Goal: Use online tool/utility: Utilize a website feature to perform a specific function

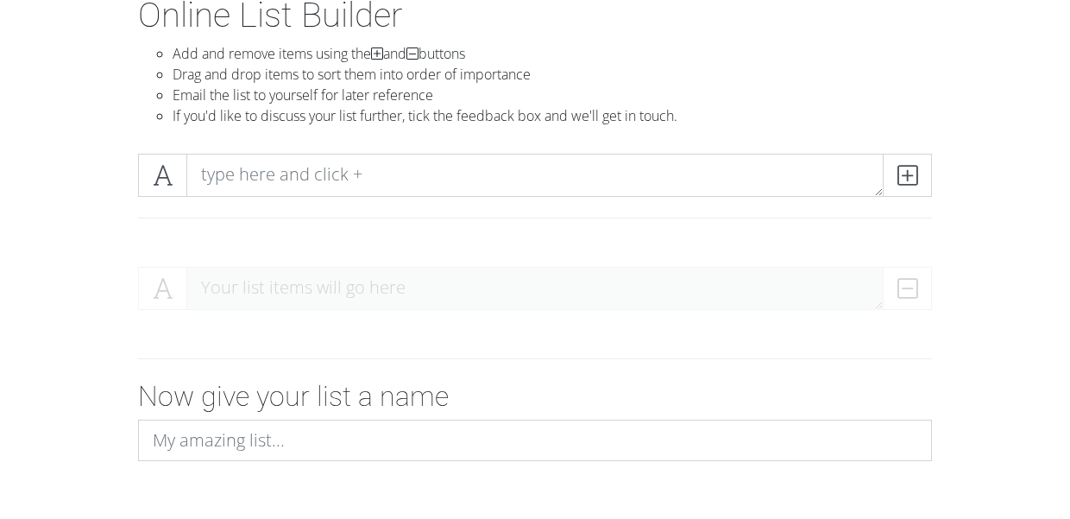
scroll to position [88, 0]
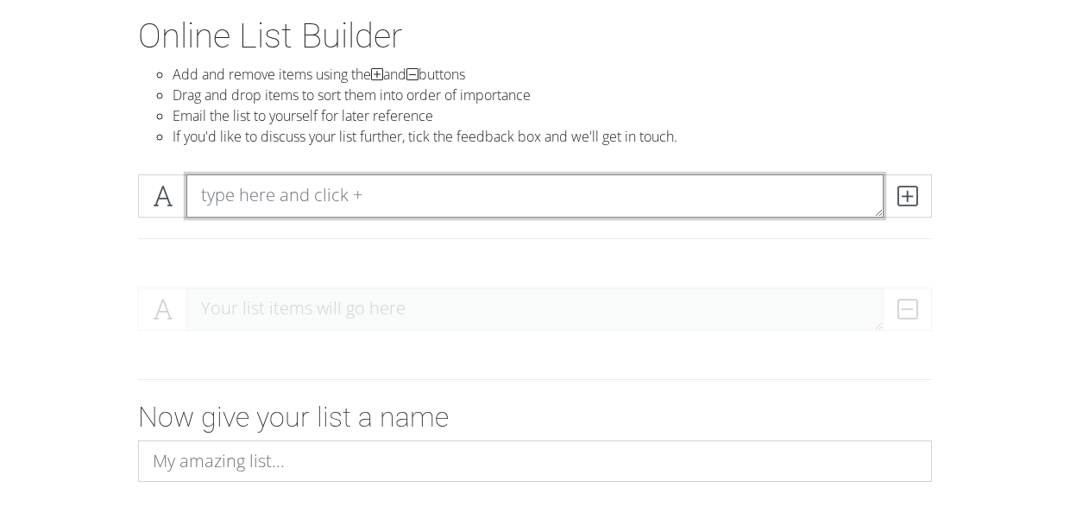
click at [452, 190] on textarea at bounding box center [534, 195] width 697 height 43
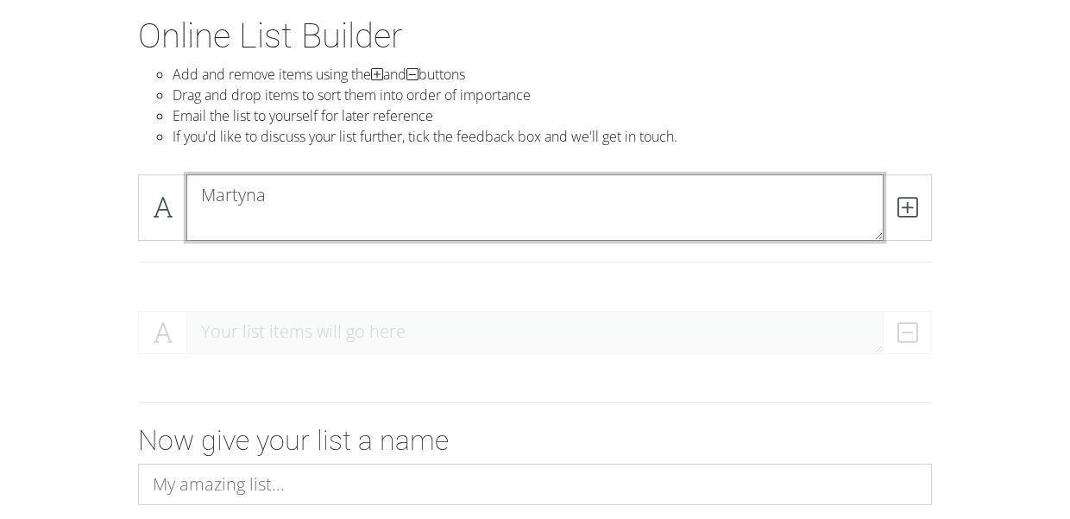
scroll to position [0, 0]
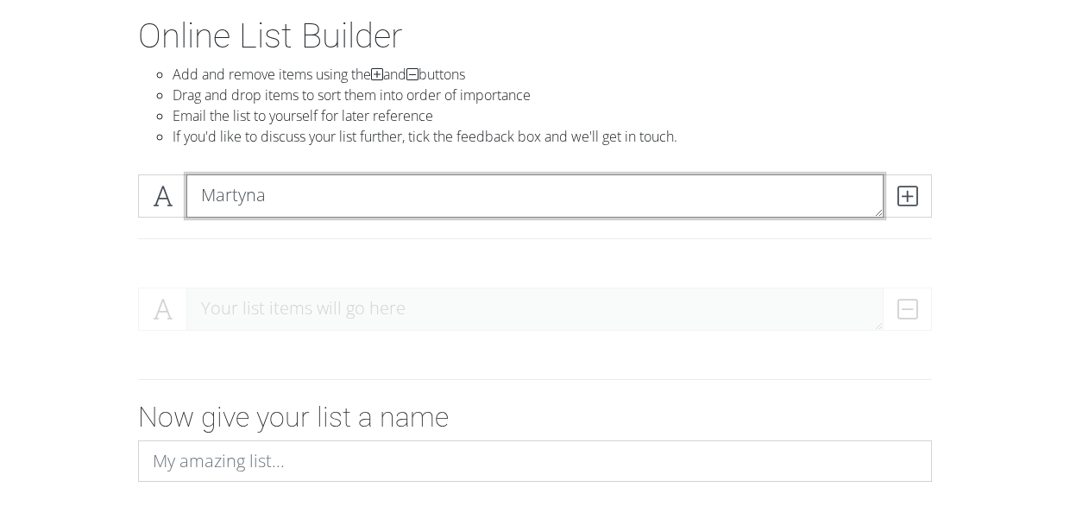
type textarea "Martyna"
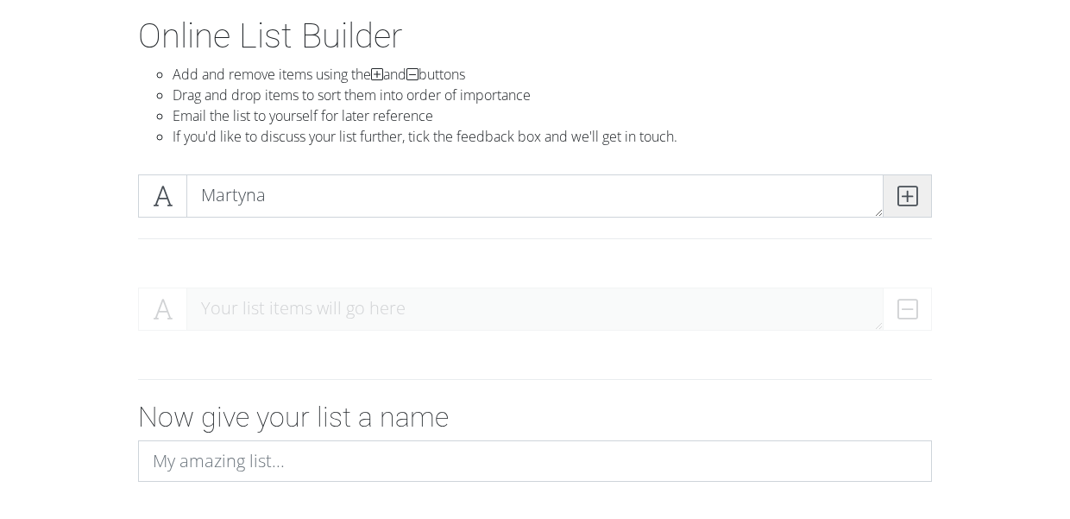
drag, startPoint x: 1068, startPoint y: 212, endPoint x: 913, endPoint y: 194, distance: 156.4
click at [913, 194] on icon at bounding box center [907, 195] width 20 height 17
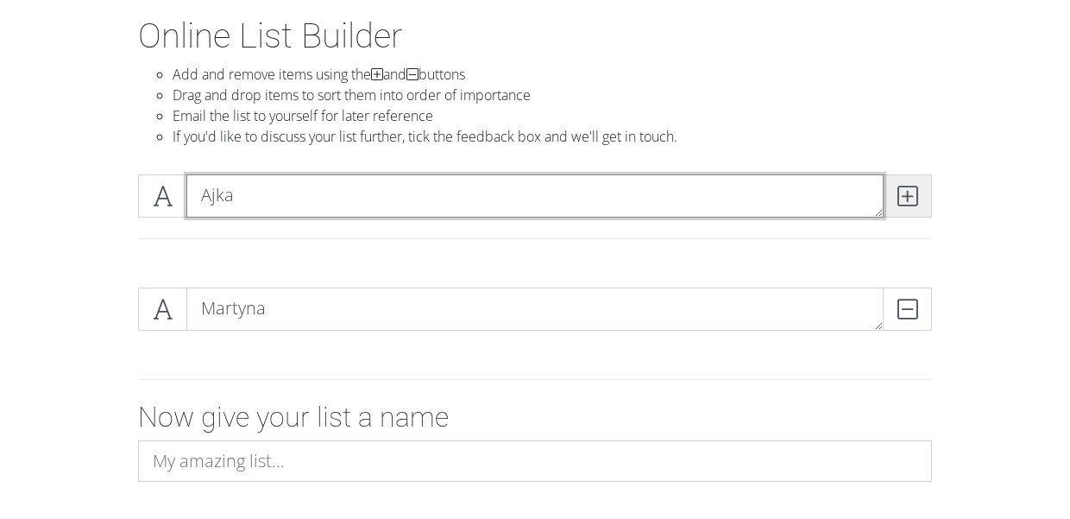
type textarea "Ajka"
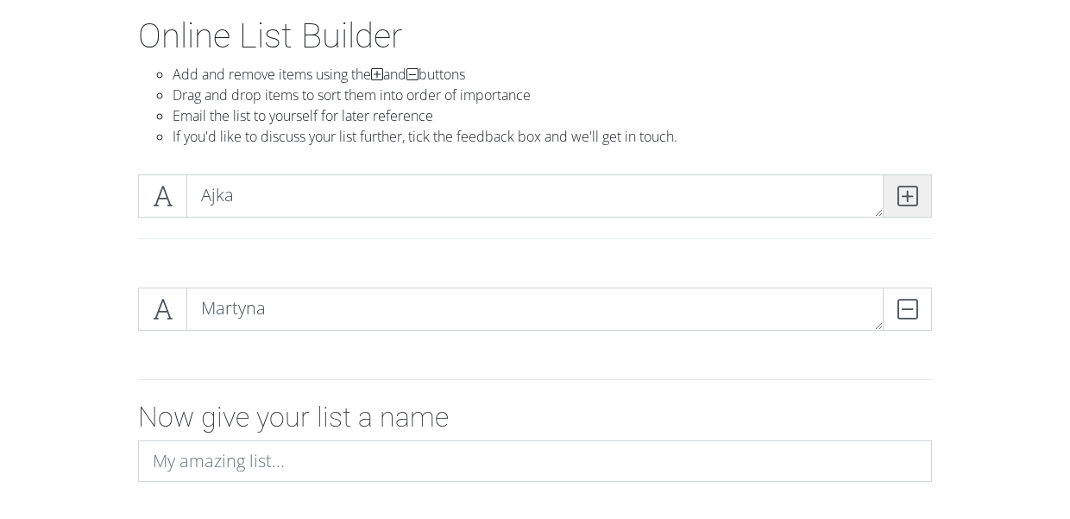
click at [921, 176] on span at bounding box center [907, 195] width 49 height 43
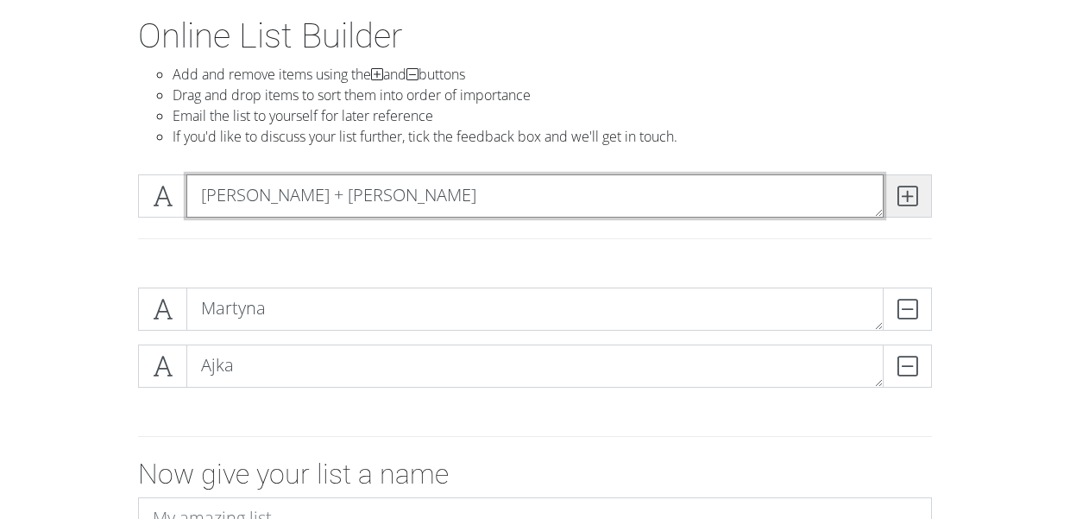
type textarea "[PERSON_NAME] + [PERSON_NAME]"
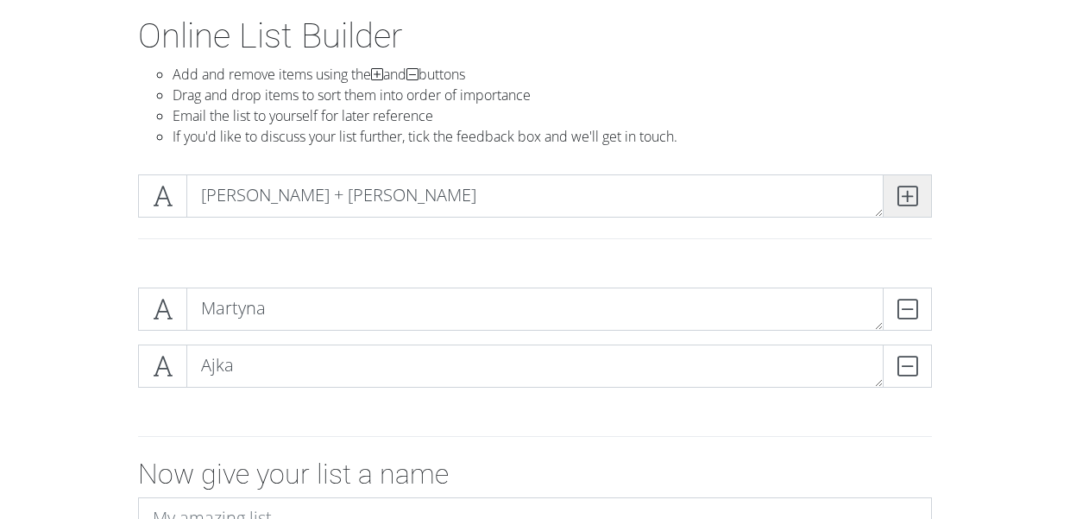
click at [912, 187] on icon at bounding box center [907, 195] width 20 height 17
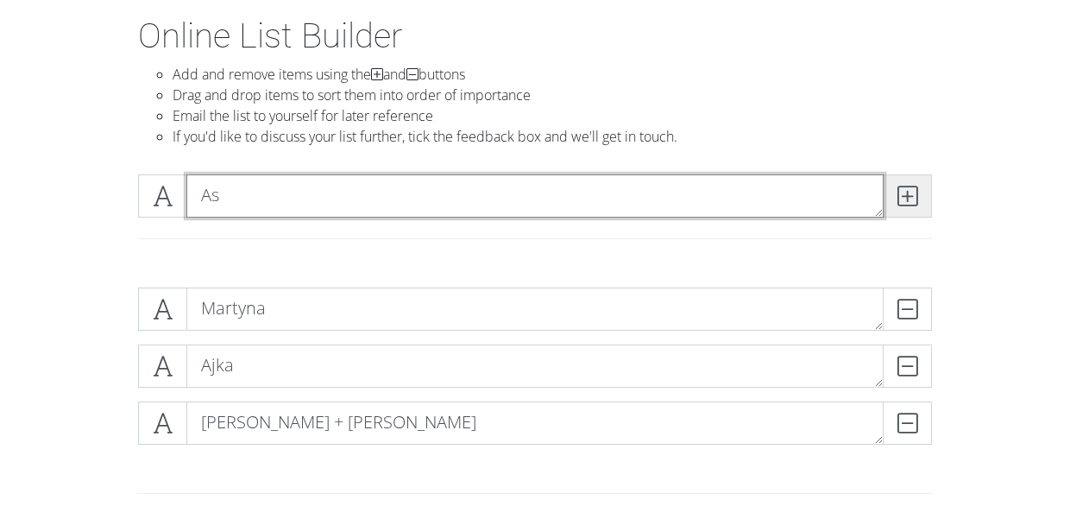
type textarea "A"
type textarea "Hania + [GEOGRAPHIC_DATA]"
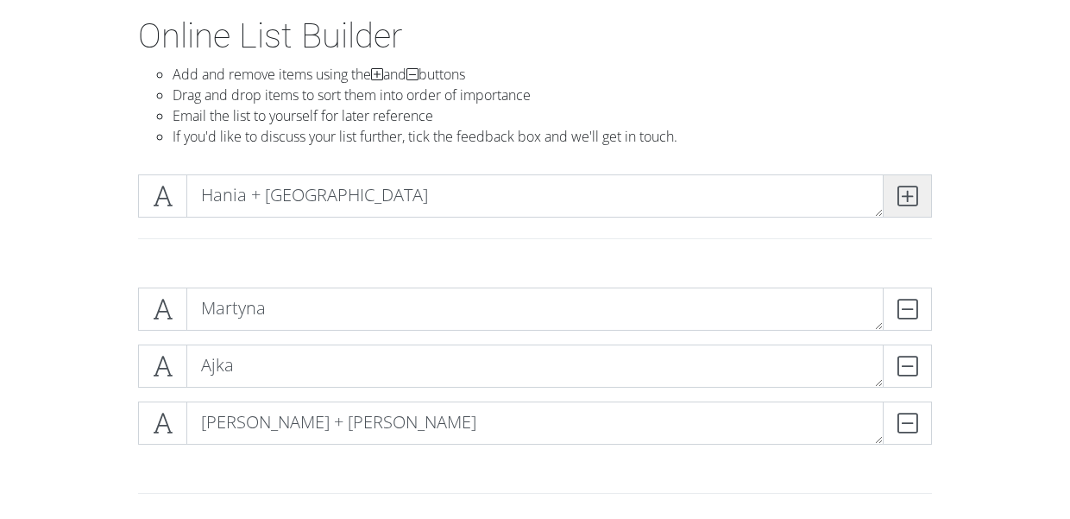
click at [897, 187] on icon at bounding box center [907, 195] width 20 height 17
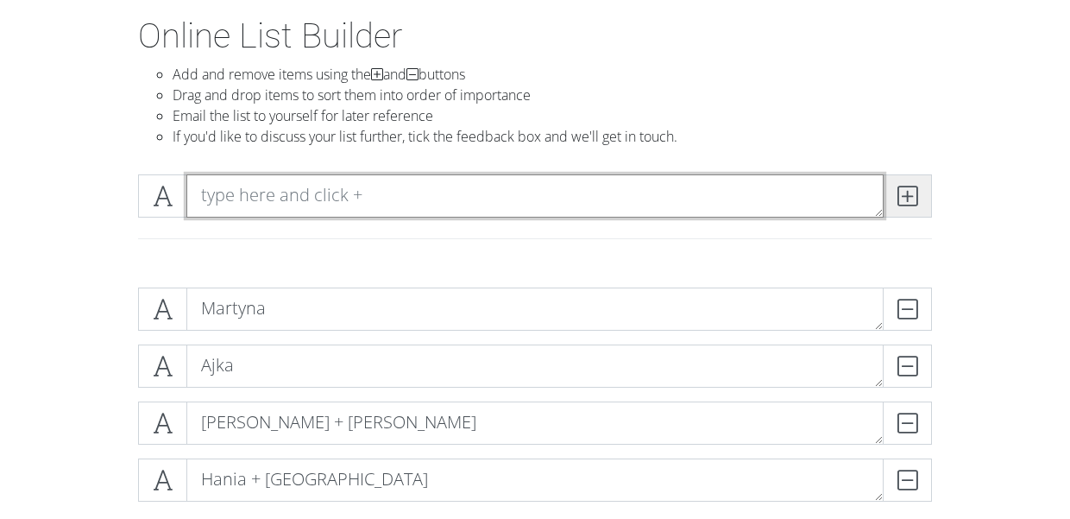
type textarea "L"
type textarea "Kasia + [PERSON_NAME]"
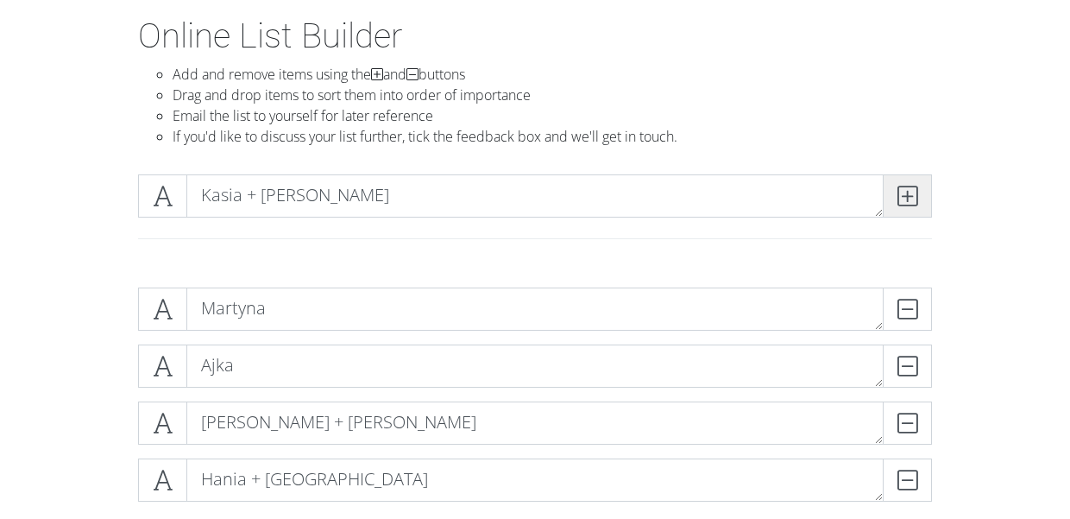
click at [917, 198] on span at bounding box center [907, 195] width 49 height 43
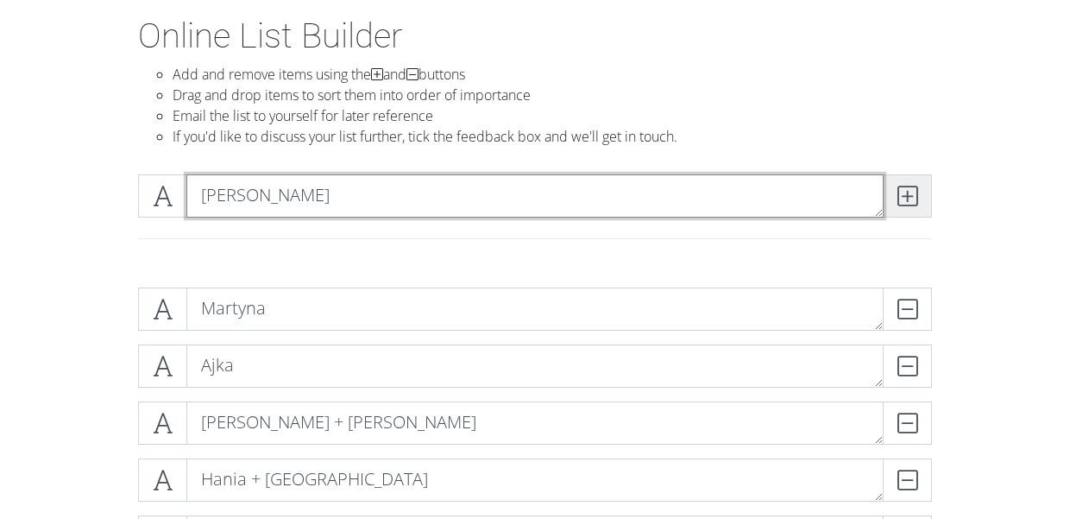
type textarea "[PERSON_NAME]"
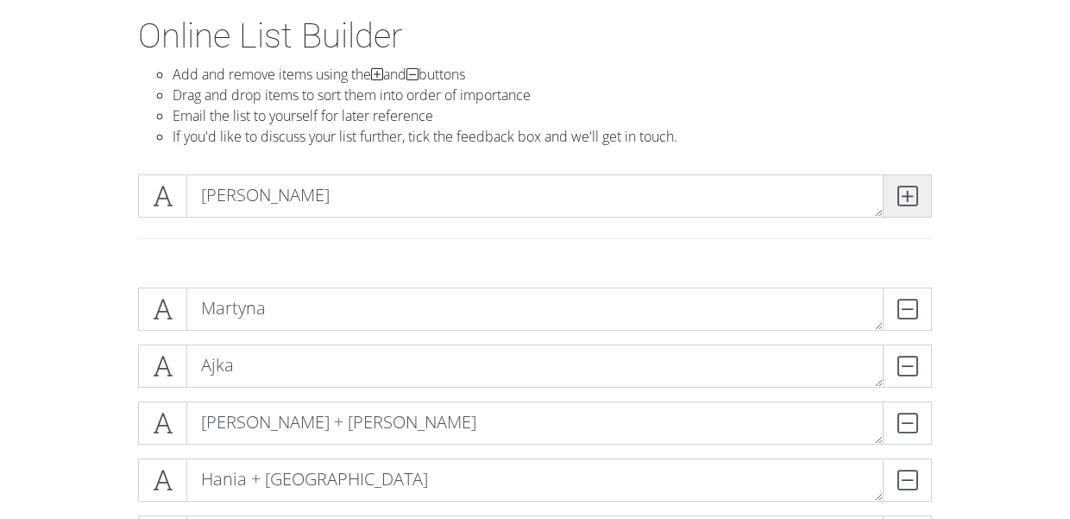
click at [913, 181] on span at bounding box center [907, 195] width 49 height 43
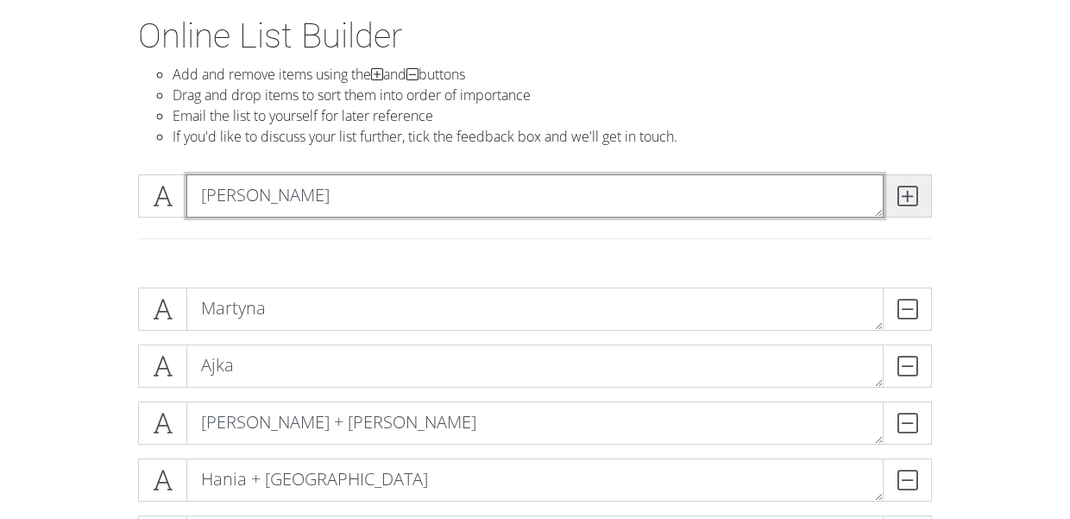
type textarea "[PERSON_NAME]"
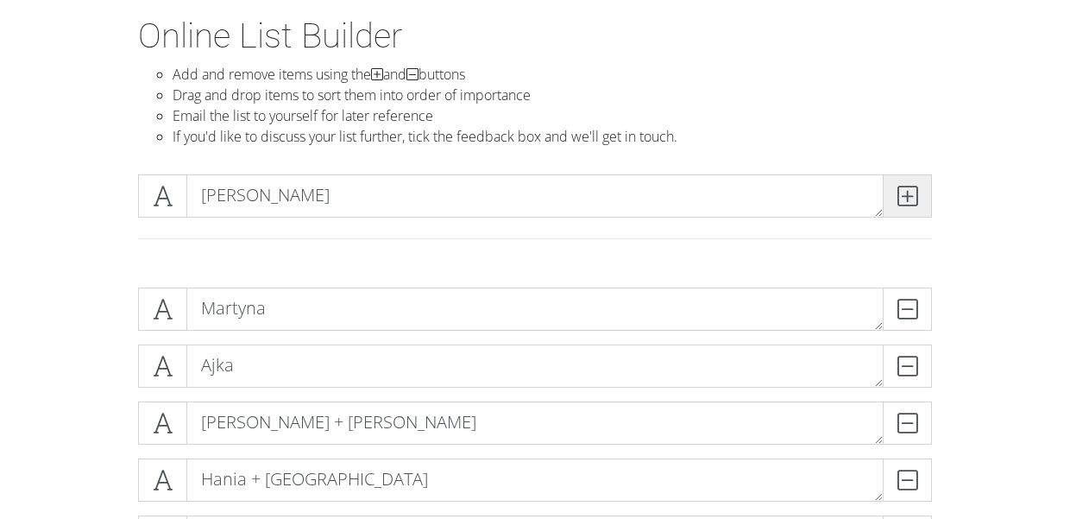
click at [926, 191] on span at bounding box center [907, 195] width 49 height 43
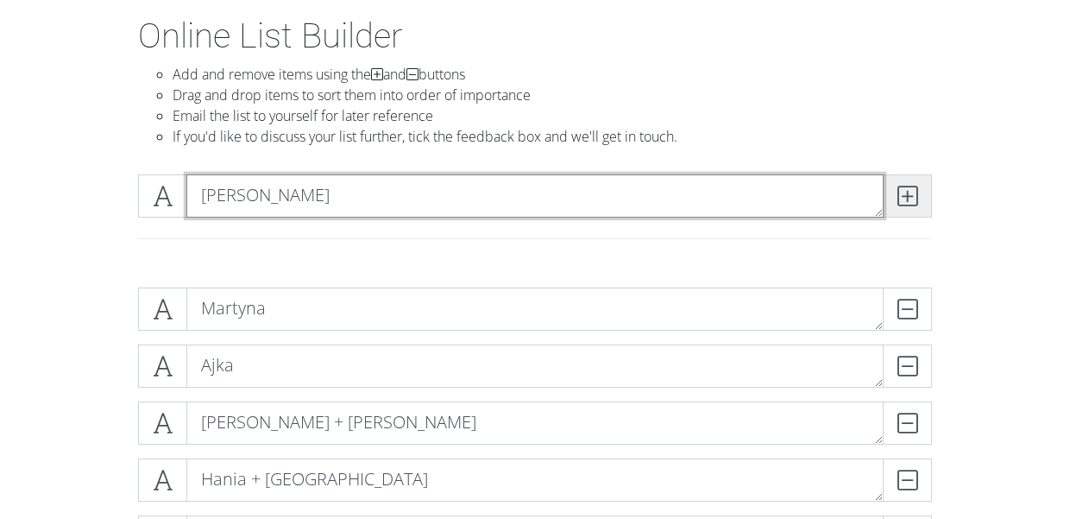
type textarea "[PERSON_NAME]"
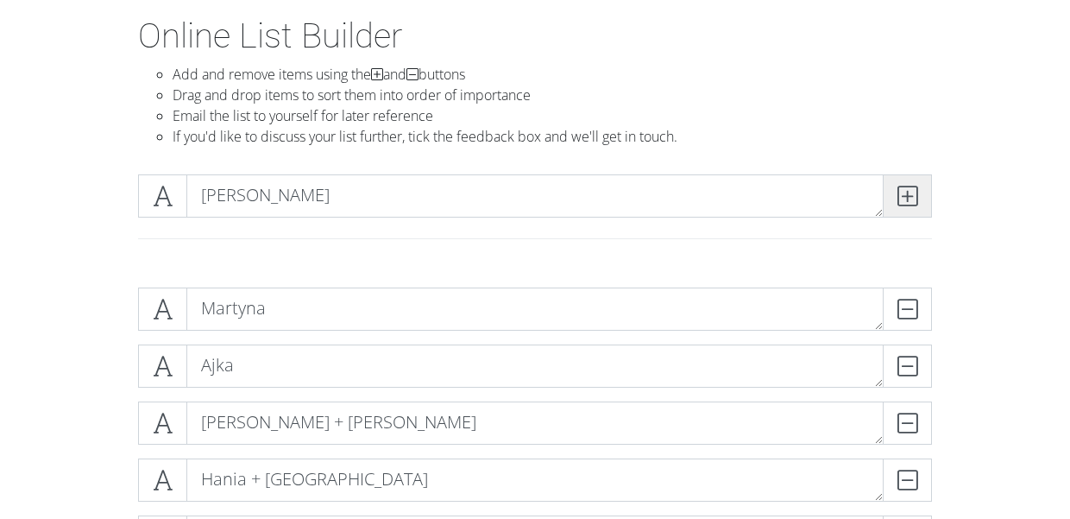
click at [925, 208] on span at bounding box center [907, 195] width 49 height 43
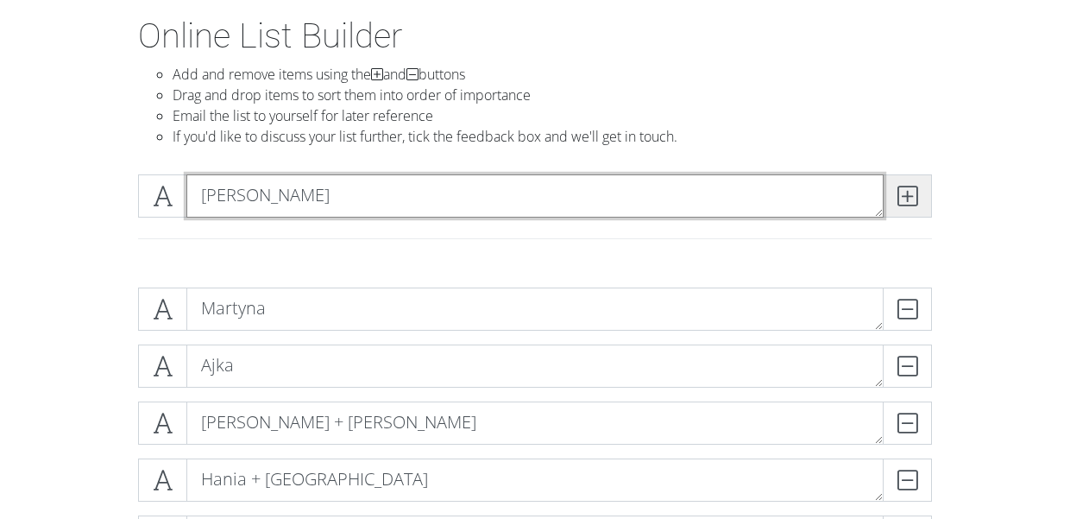
type textarea "[PERSON_NAME]"
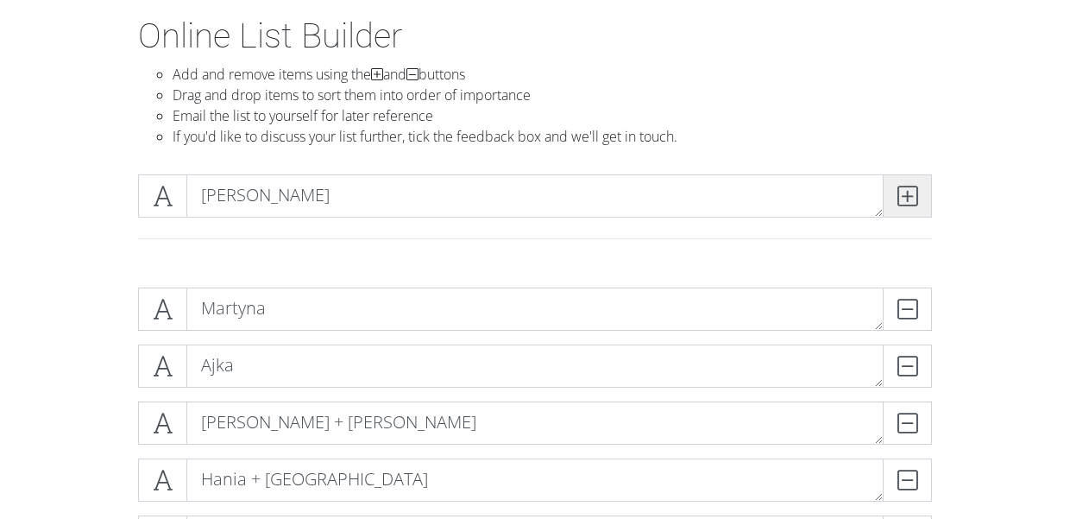
click at [897, 200] on icon at bounding box center [907, 195] width 20 height 17
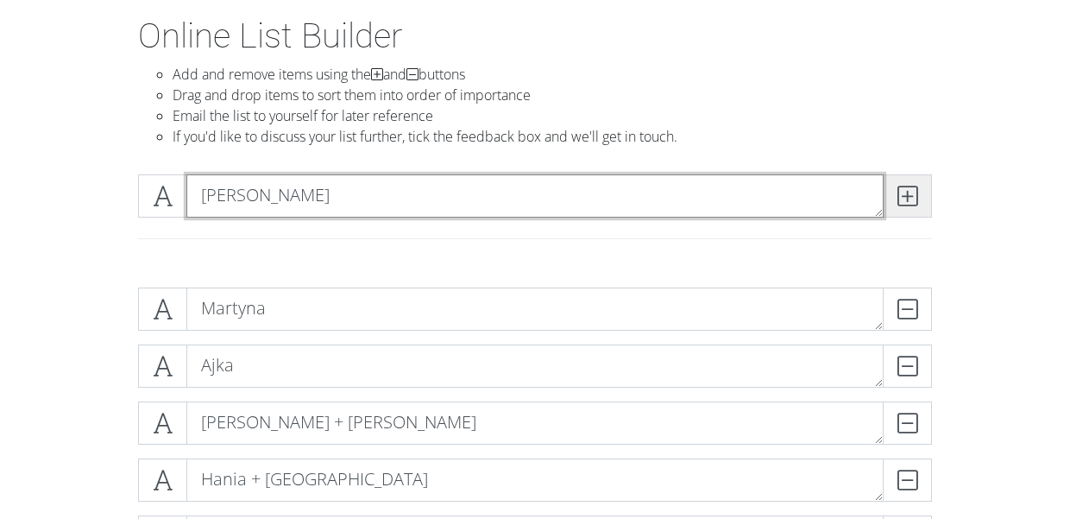
type textarea "[PERSON_NAME]"
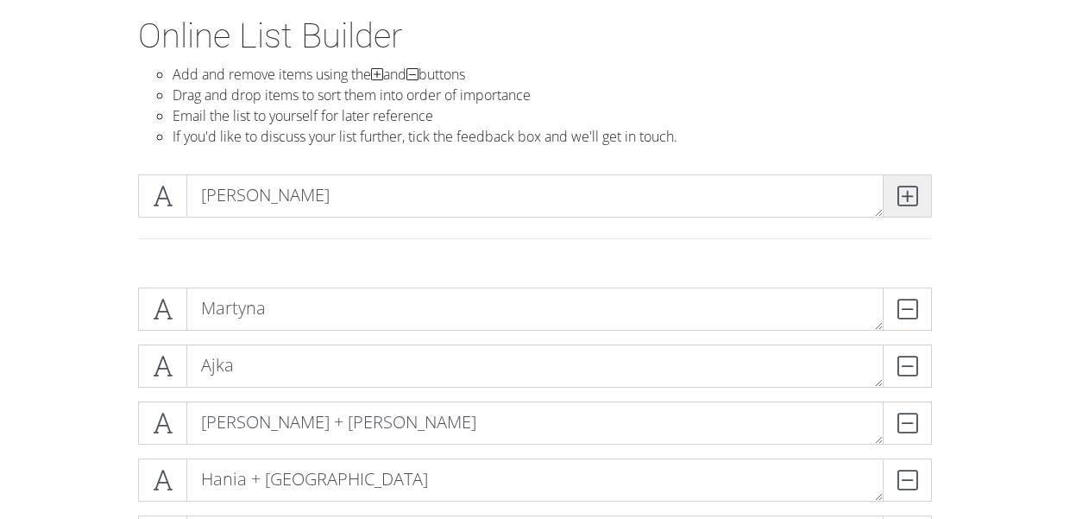
click at [897, 187] on icon at bounding box center [907, 195] width 20 height 17
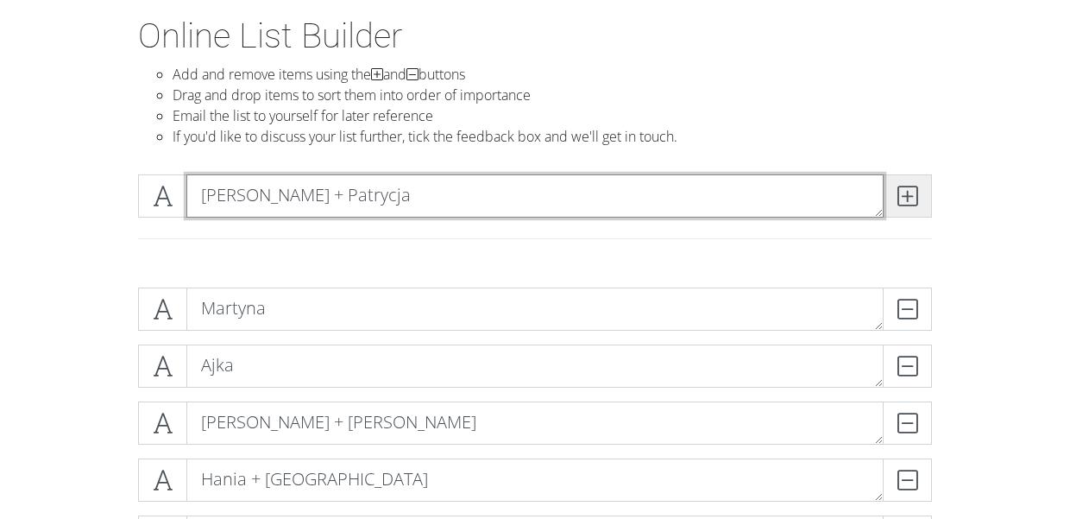
type textarea "[PERSON_NAME] + Patrycja"
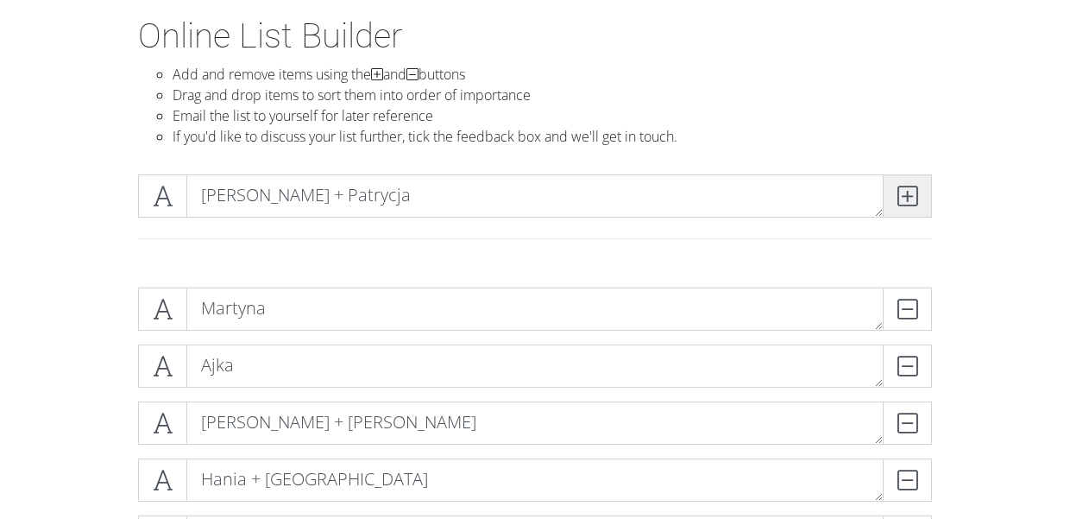
click at [907, 201] on icon at bounding box center [907, 195] width 20 height 17
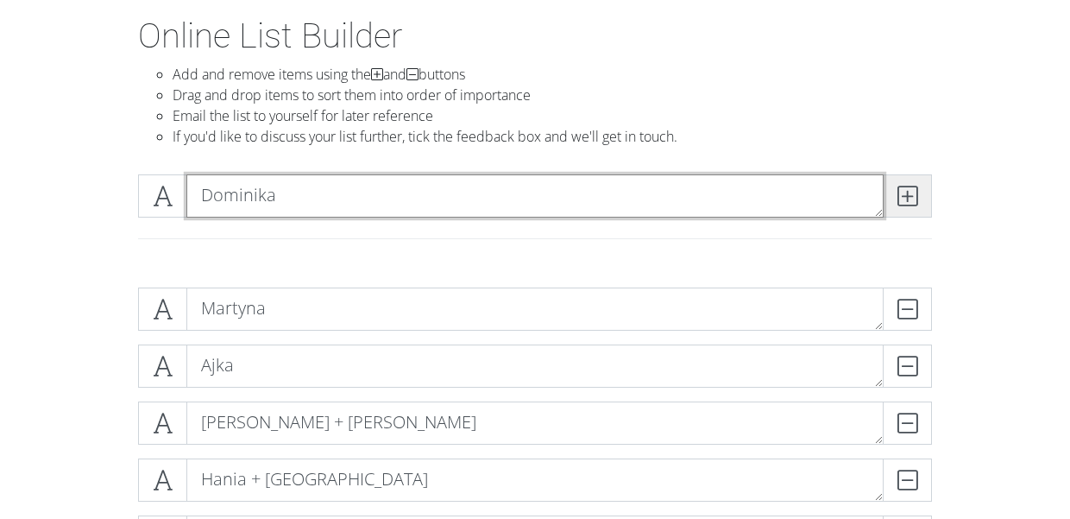
type textarea "Dominika"
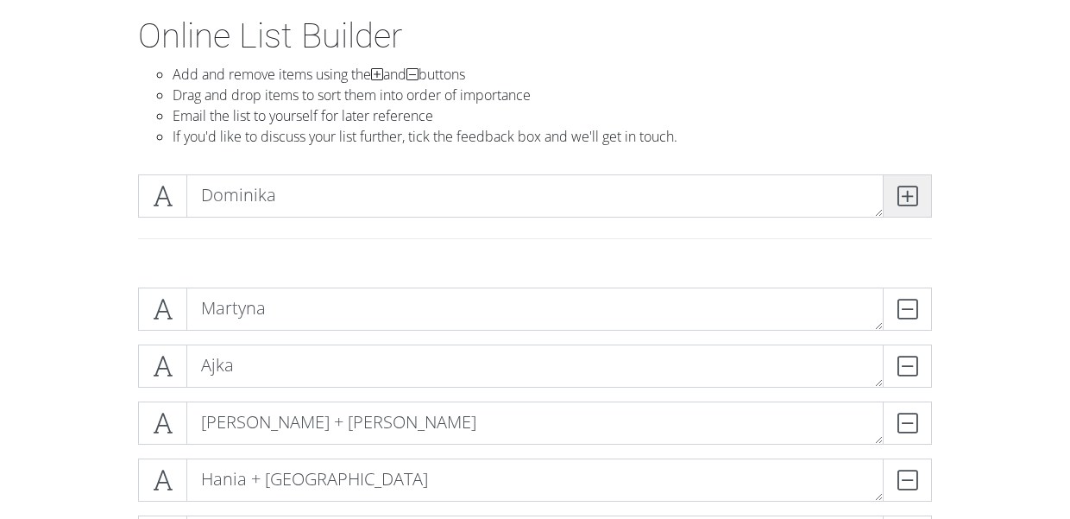
click at [901, 191] on icon at bounding box center [907, 195] width 20 height 17
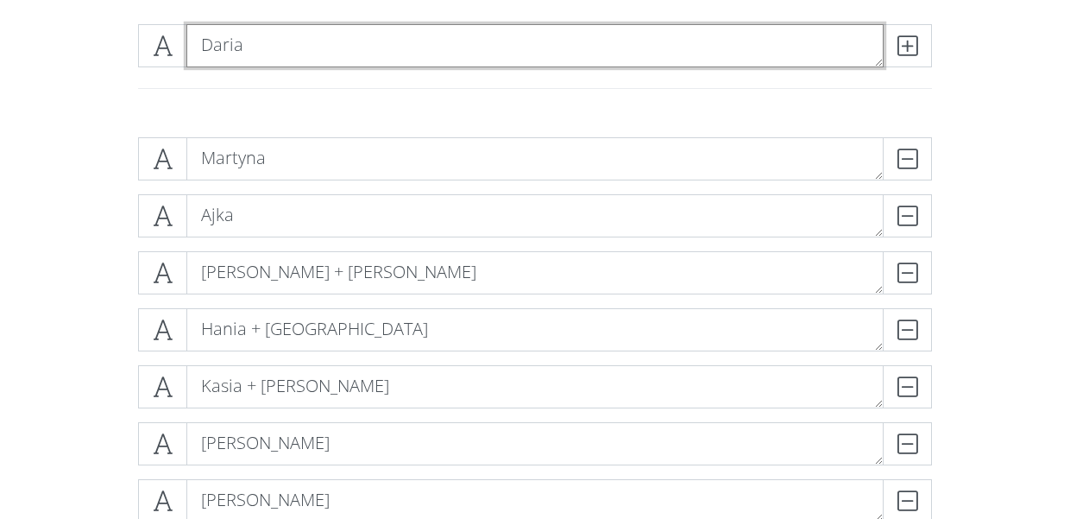
scroll to position [240, 0]
type textarea "Daria"
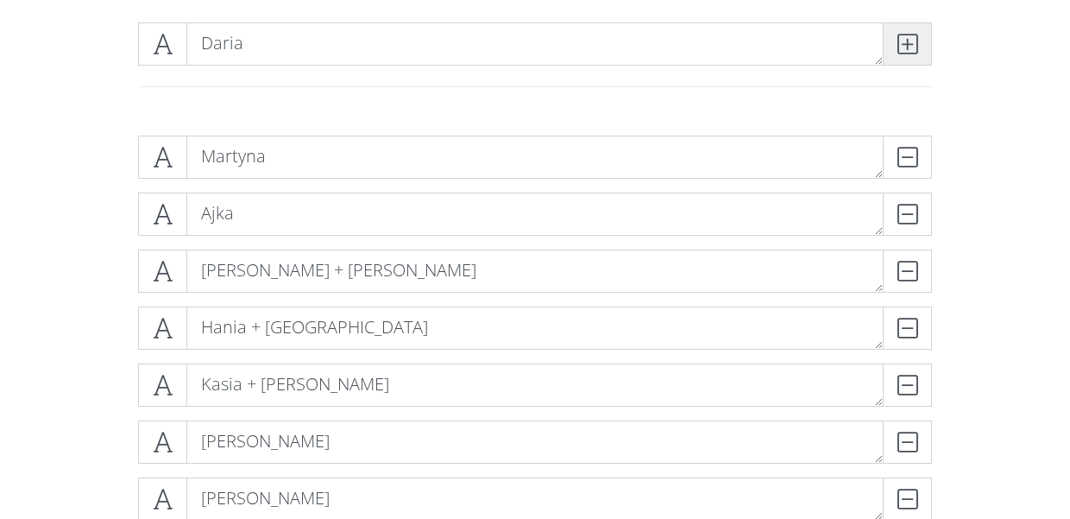
click at [910, 42] on icon at bounding box center [907, 43] width 20 height 17
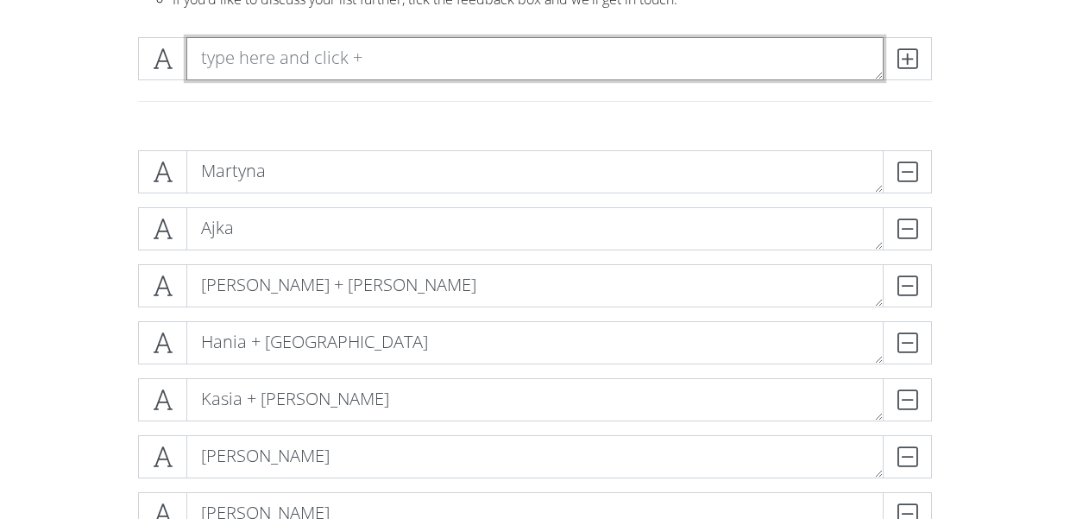
scroll to position [225, 0]
type textarea "Mati + Kinga"
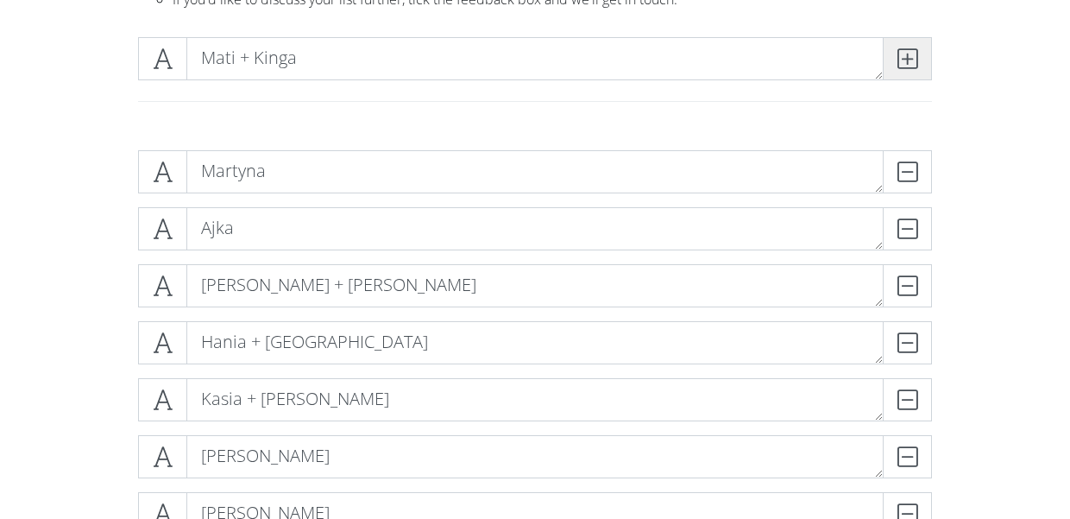
click at [929, 57] on span at bounding box center [907, 58] width 49 height 43
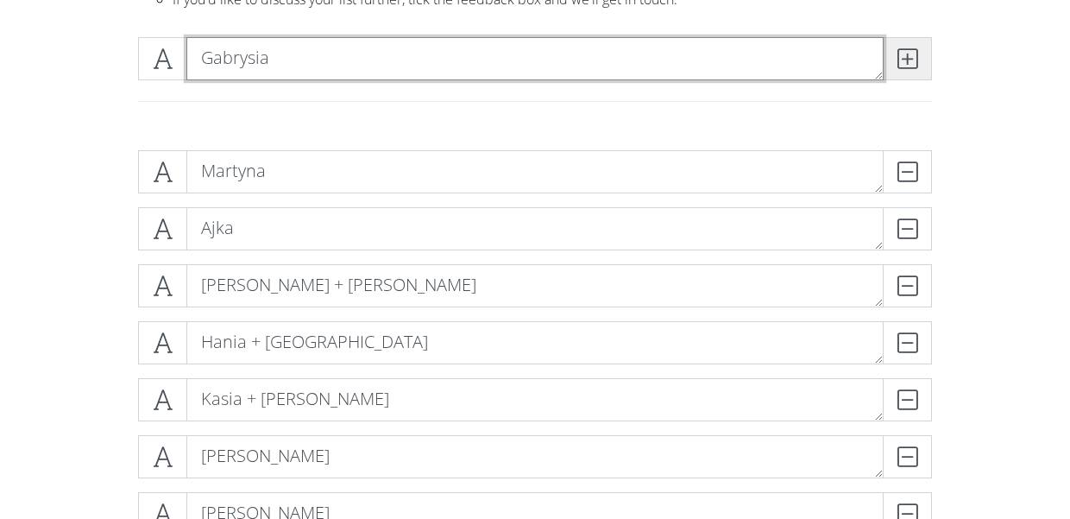
type textarea "Gabrysia"
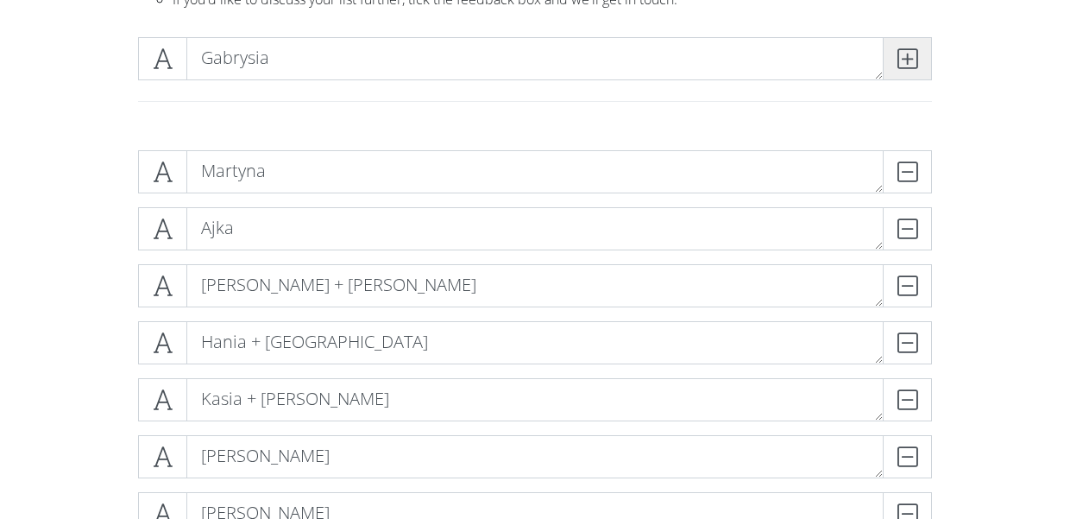
click at [915, 50] on icon at bounding box center [907, 58] width 20 height 17
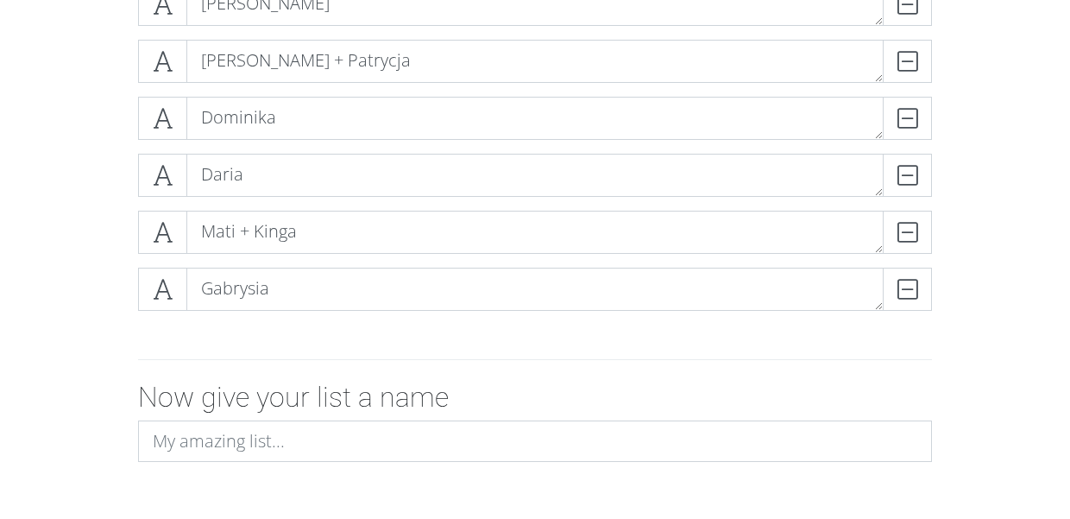
scroll to position [898, 0]
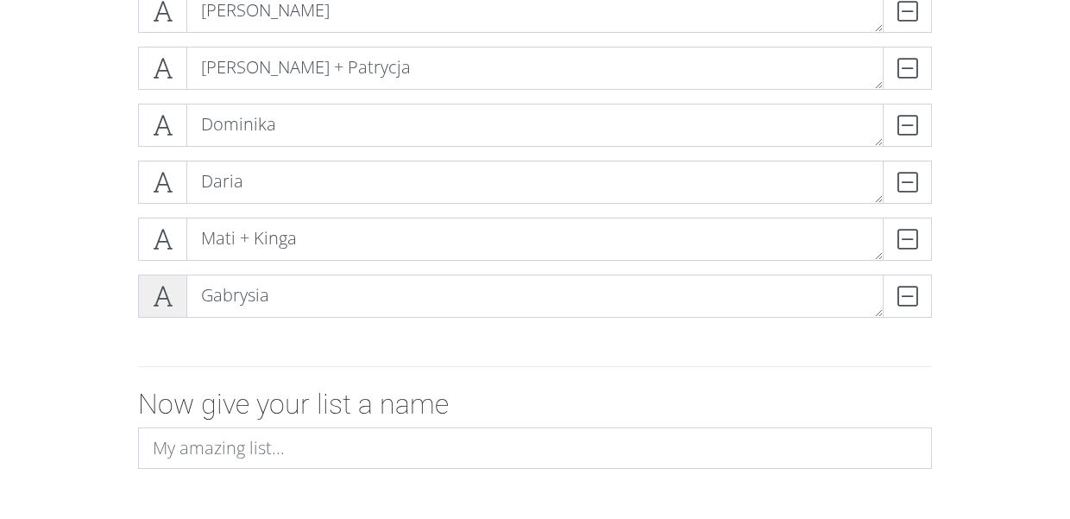
click at [173, 280] on span at bounding box center [162, 295] width 49 height 43
click at [167, 297] on icon at bounding box center [163, 295] width 20 height 17
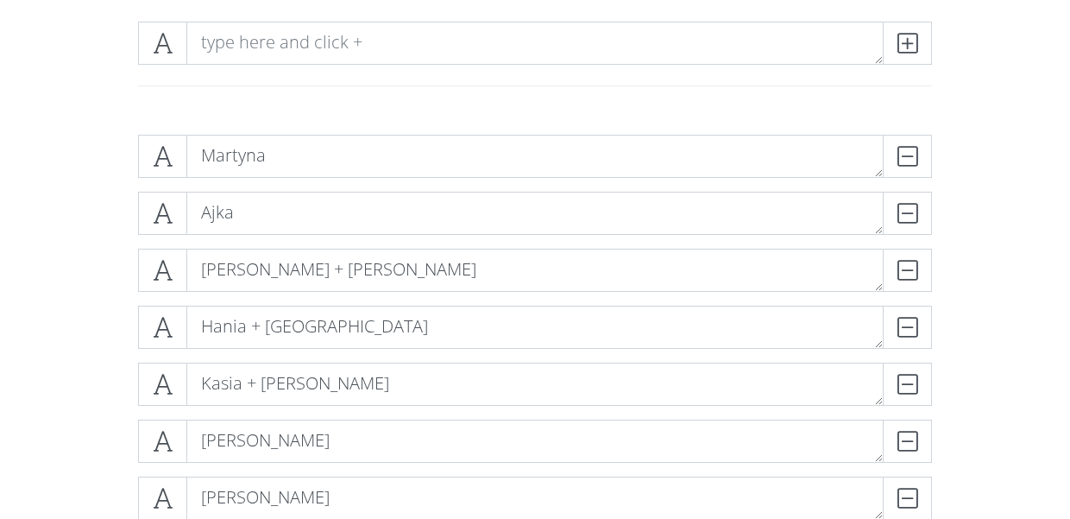
scroll to position [234, 0]
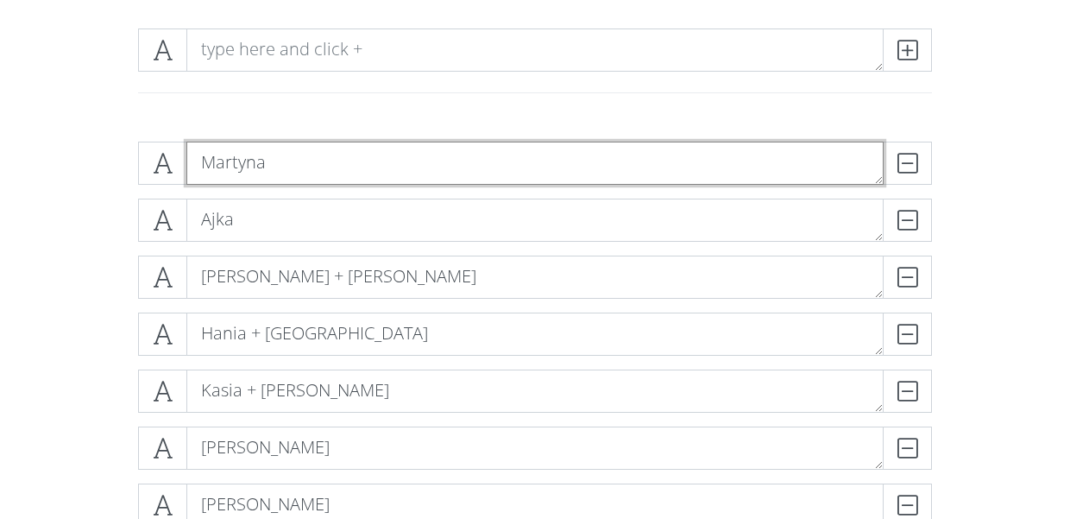
drag, startPoint x: 877, startPoint y: 176, endPoint x: 872, endPoint y: 153, distance: 23.7
click at [872, 153] on textarea "Martyna" at bounding box center [534, 163] width 697 height 43
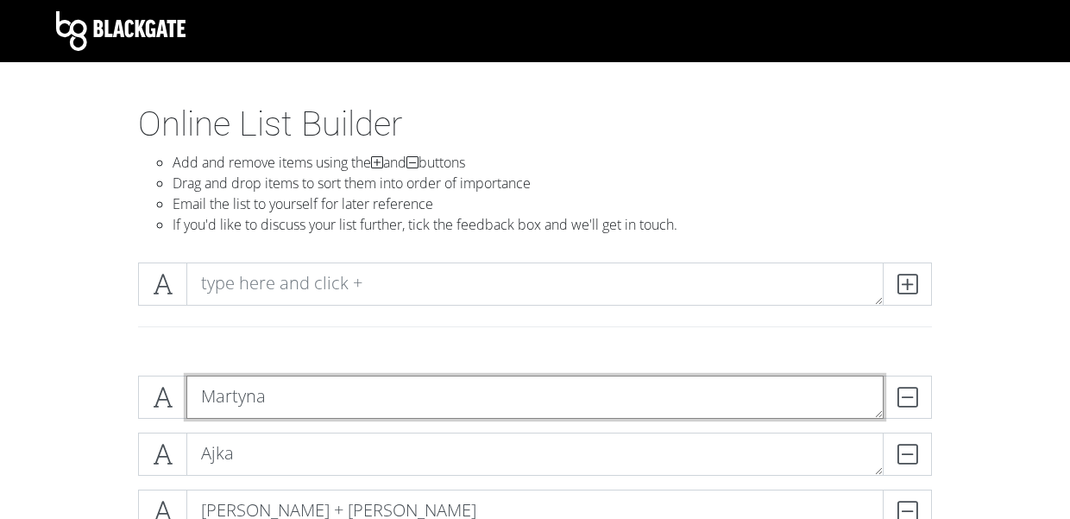
scroll to position [0, 0]
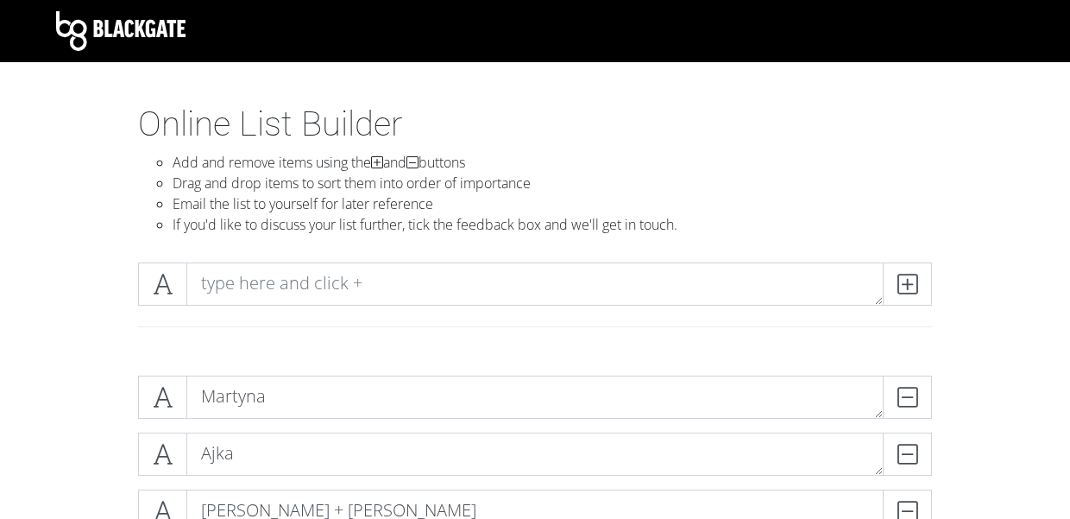
click at [1004, 236] on div "Online List Builder Add and remove items using the and buttons Drag and drop it…" at bounding box center [535, 176] width 984 height 145
drag, startPoint x: 182, startPoint y: 404, endPoint x: 105, endPoint y: 411, distance: 77.1
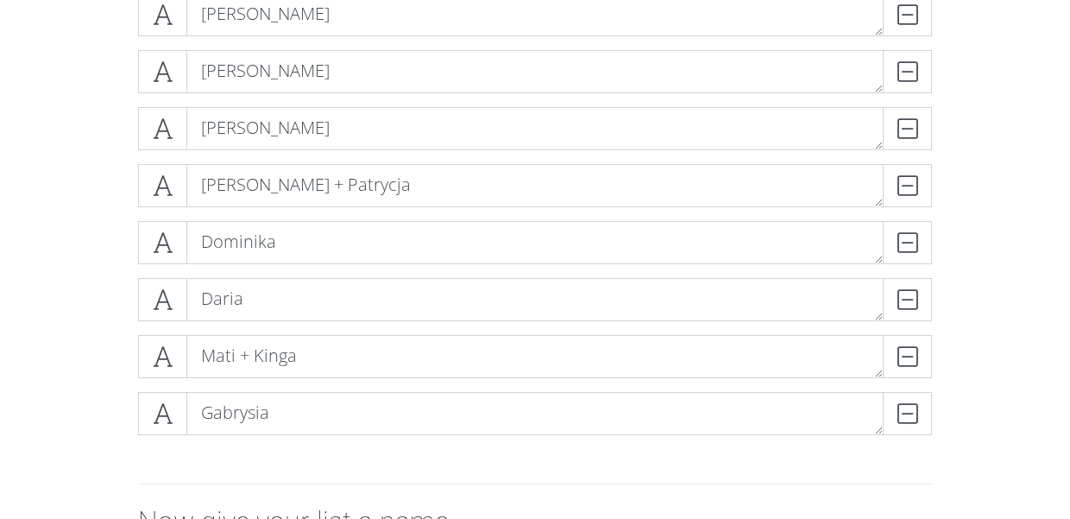
scroll to position [811, 0]
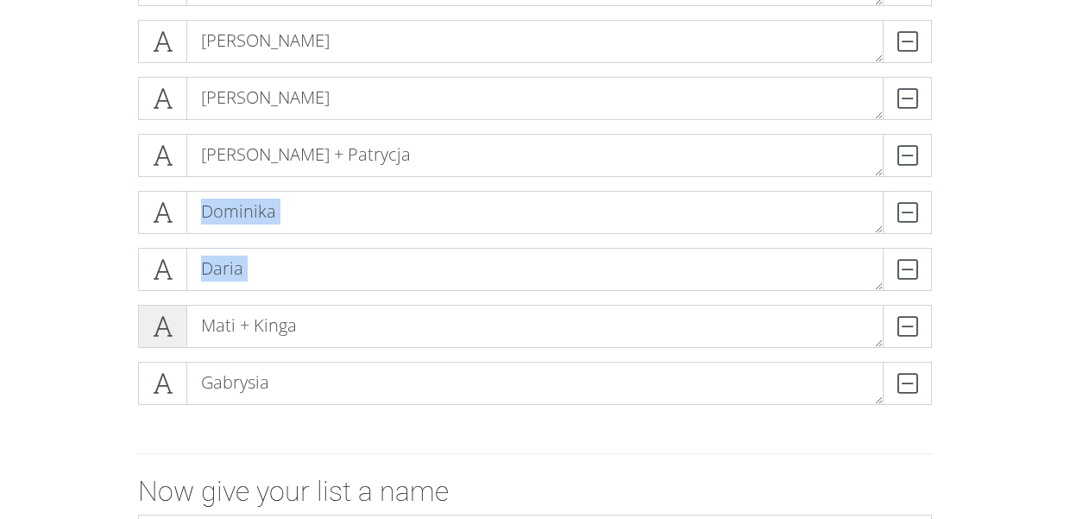
drag, startPoint x: 161, startPoint y: 206, endPoint x: 148, endPoint y: 314, distance: 108.6
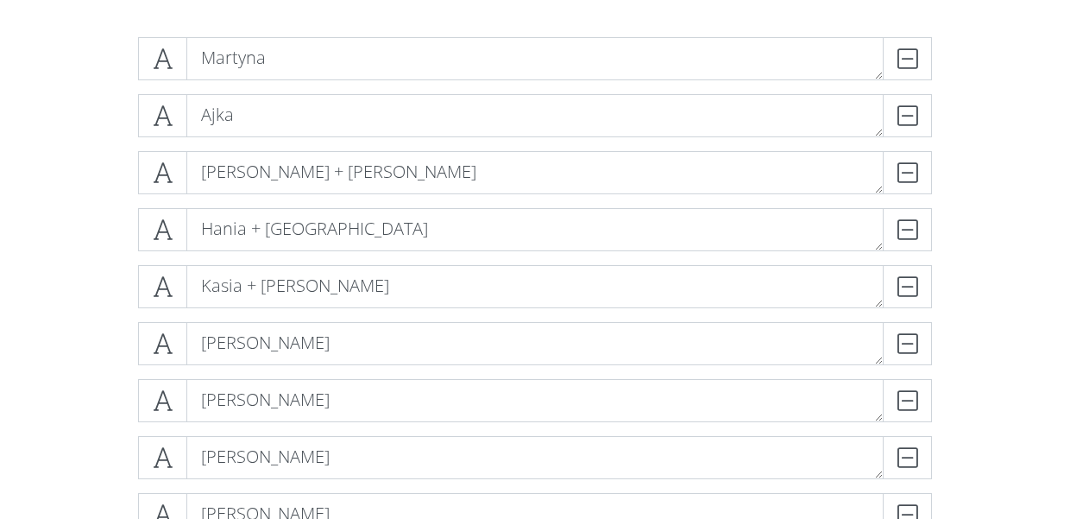
scroll to position [346, 0]
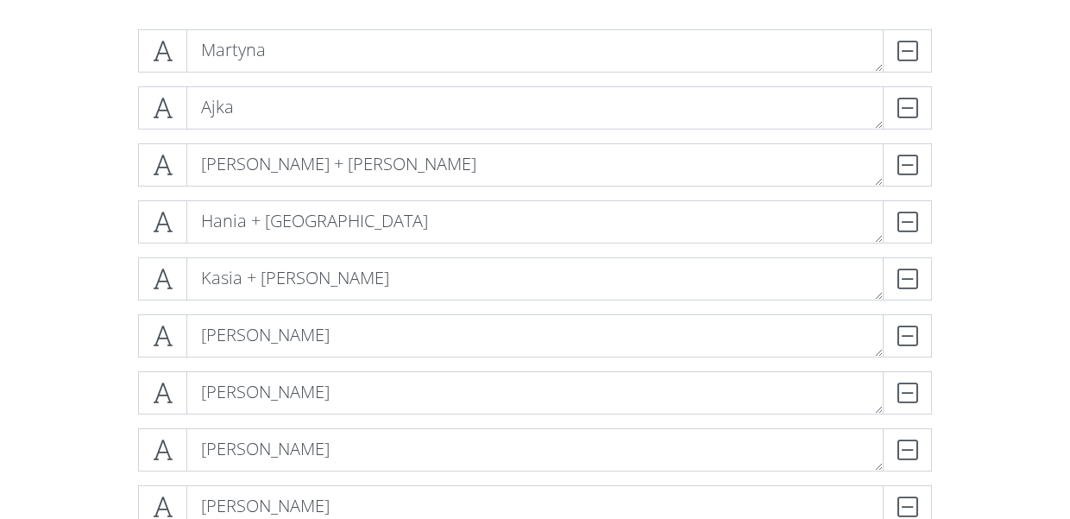
drag, startPoint x: 156, startPoint y: 290, endPoint x: 99, endPoint y: 287, distance: 57.0
click at [99, 287] on div "[PERSON_NAME] Ajka DELETE [PERSON_NAME] + Sechan DELETE Hania + Asia DELETE [PE…" at bounding box center [535, 457] width 984 height 882
click at [99, 286] on div "[PERSON_NAME] Ajka DELETE [PERSON_NAME] + Sechan DELETE Hania + Asia DELETE [PE…" at bounding box center [535, 457] width 984 height 882
click at [95, 230] on div "[PERSON_NAME] Ajka DELETE [PERSON_NAME] + [PERSON_NAME] [PERSON_NAME] + Sechan …" at bounding box center [535, 457] width 984 height 882
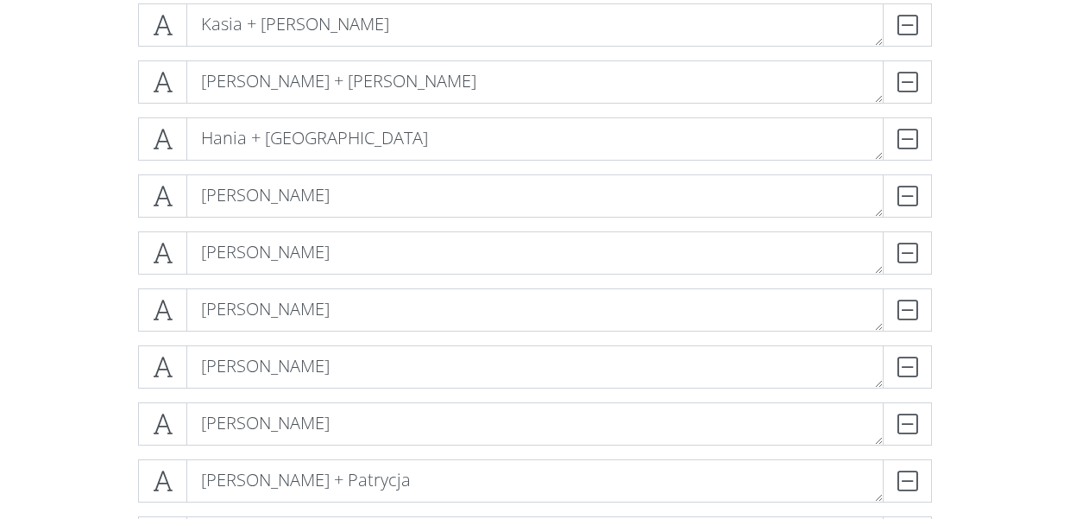
scroll to position [489, 0]
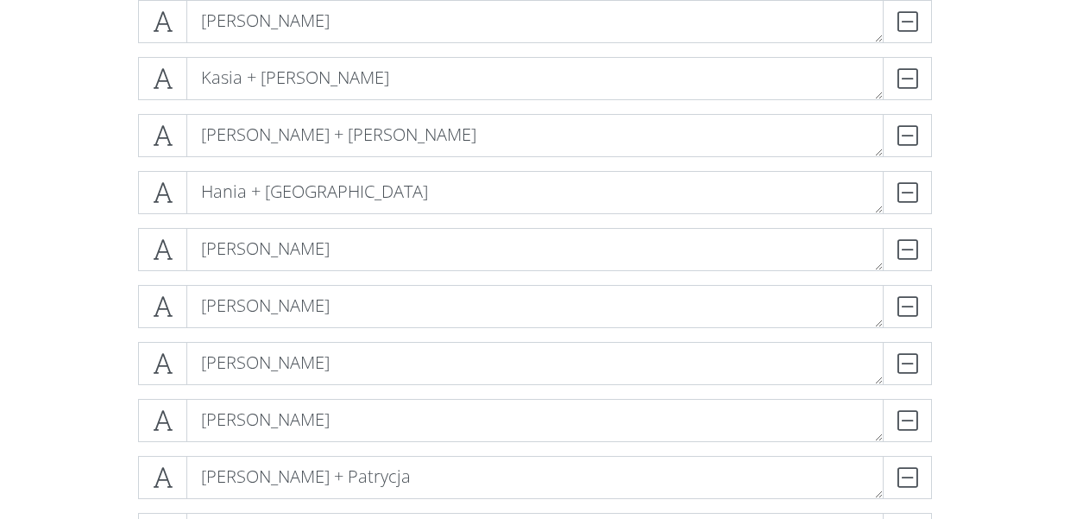
click at [90, 216] on div "[PERSON_NAME] Ajka DELETE [PERSON_NAME] DELETE [PERSON_NAME] + [PERSON_NAME] [P…" at bounding box center [535, 313] width 984 height 882
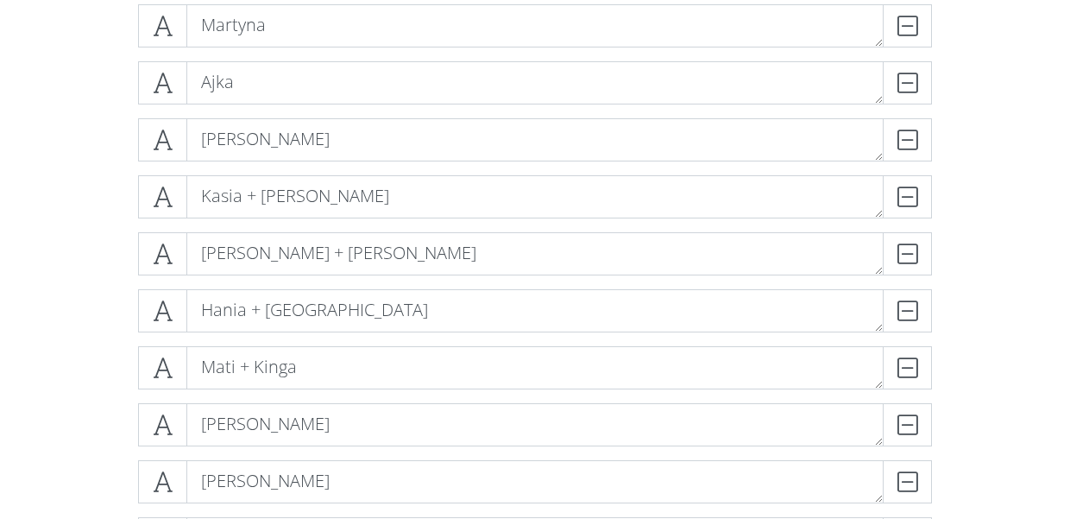
scroll to position [372, 0]
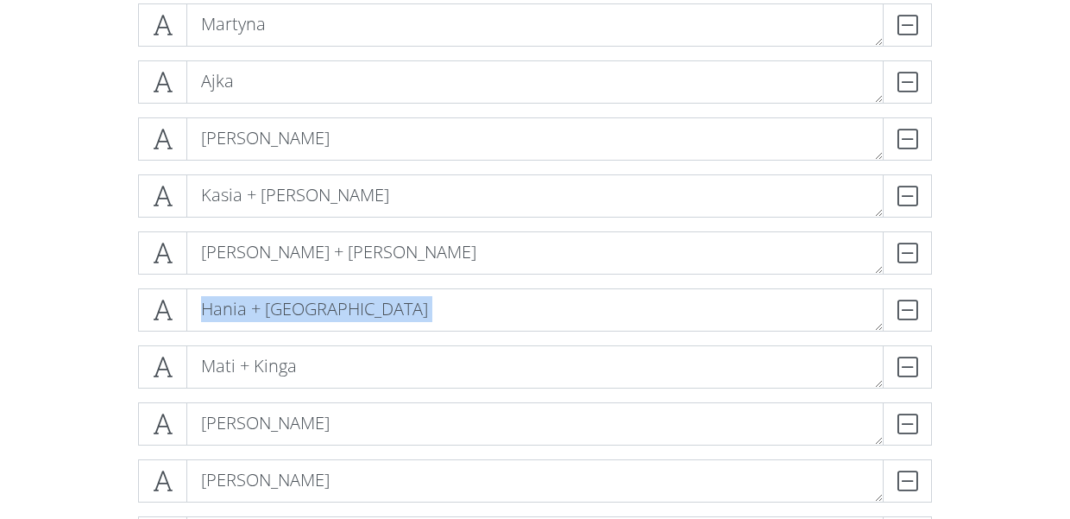
drag, startPoint x: 167, startPoint y: 366, endPoint x: 84, endPoint y: 337, distance: 87.9
click at [84, 337] on div "[PERSON_NAME] Ajka DELETE [PERSON_NAME] DELETE [PERSON_NAME] + [PERSON_NAME] [P…" at bounding box center [535, 431] width 984 height 882
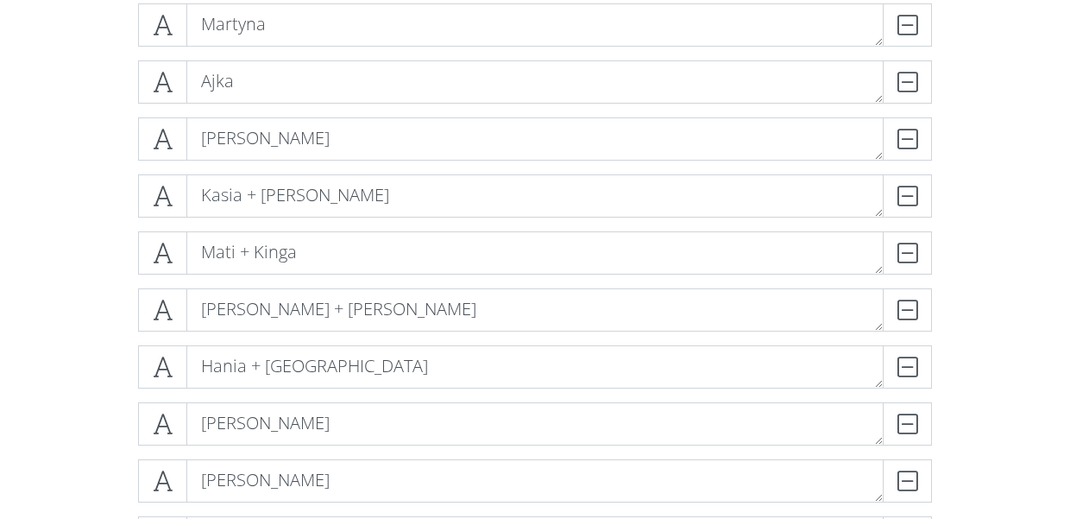
click at [79, 300] on div "[PERSON_NAME] Ajka DELETE [PERSON_NAME] DELETE [PERSON_NAME] + [PERSON_NAME] Ma…" at bounding box center [535, 431] width 984 height 882
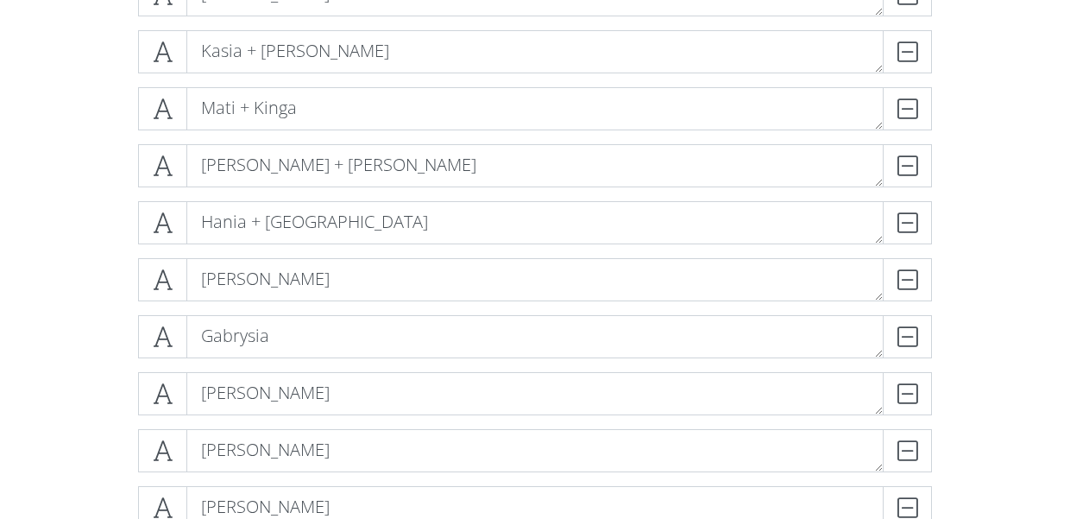
scroll to position [513, 0]
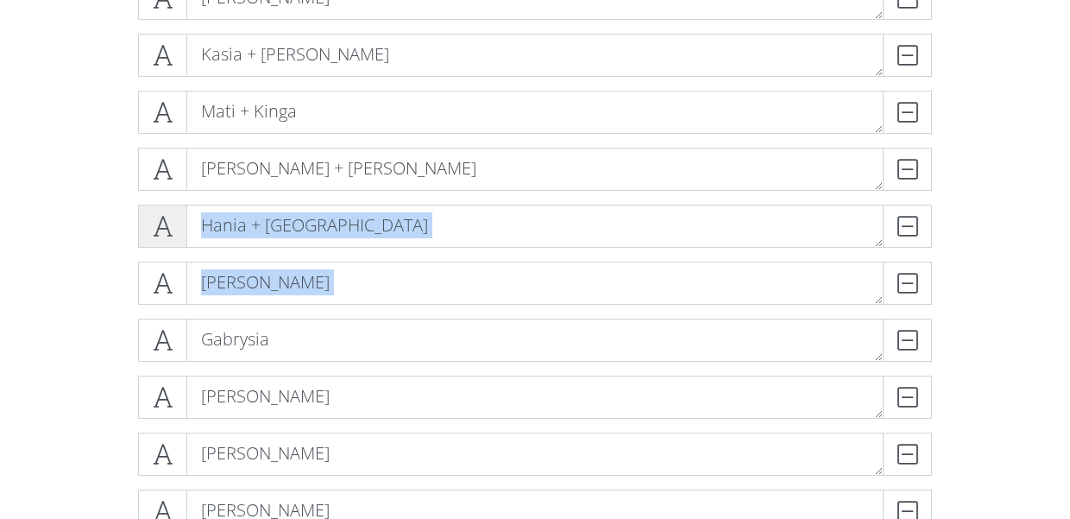
drag, startPoint x: 155, startPoint y: 350, endPoint x: 151, endPoint y: 242, distance: 108.0
click at [153, 241] on div "[PERSON_NAME] Ajka DELETE [PERSON_NAME] DELETE [PERSON_NAME] + [PERSON_NAME] Ma…" at bounding box center [535, 290] width 794 height 854
click at [47, 268] on div "[PERSON_NAME] Ajka DELETE [PERSON_NAME] DELETE [PERSON_NAME] + [PERSON_NAME] Ma…" at bounding box center [535, 290] width 984 height 882
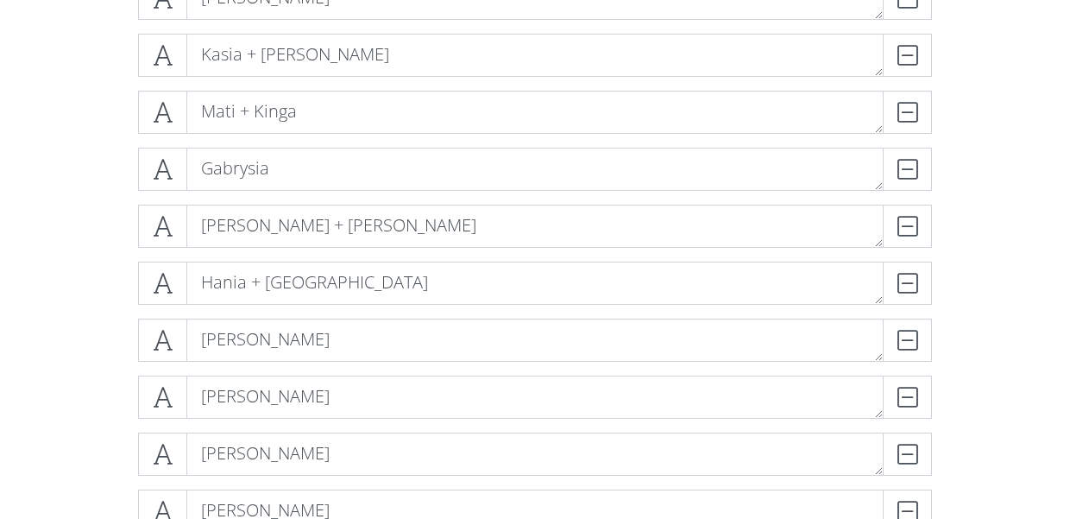
click at [91, 234] on div "[PERSON_NAME] Ajka DELETE [PERSON_NAME] DELETE [PERSON_NAME] + [PERSON_NAME] Ma…" at bounding box center [535, 290] width 984 height 882
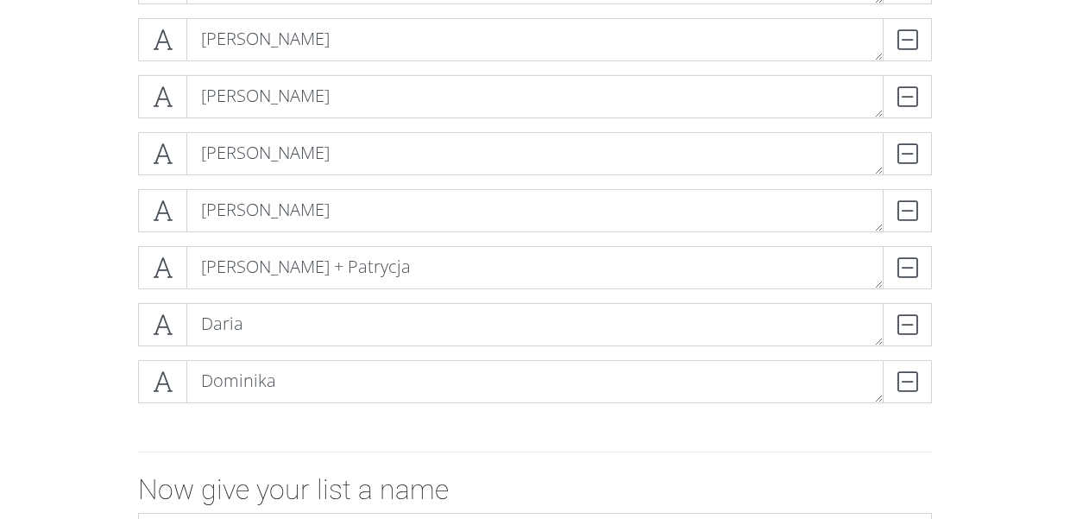
scroll to position [778, 0]
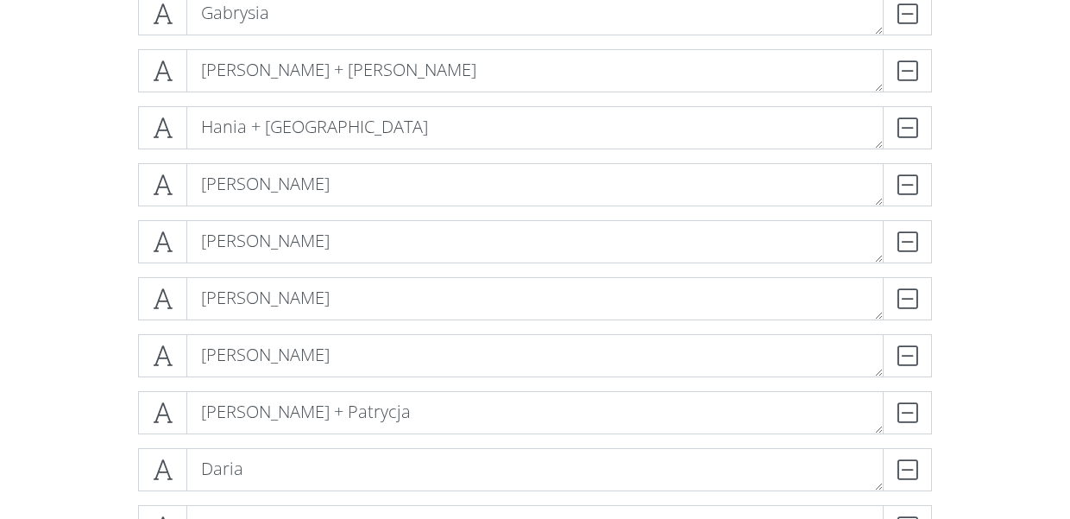
click at [79, 158] on div "[PERSON_NAME] Ajka DELETE [PERSON_NAME] DELETE [PERSON_NAME] + [PERSON_NAME] Ma…" at bounding box center [535, 135] width 984 height 882
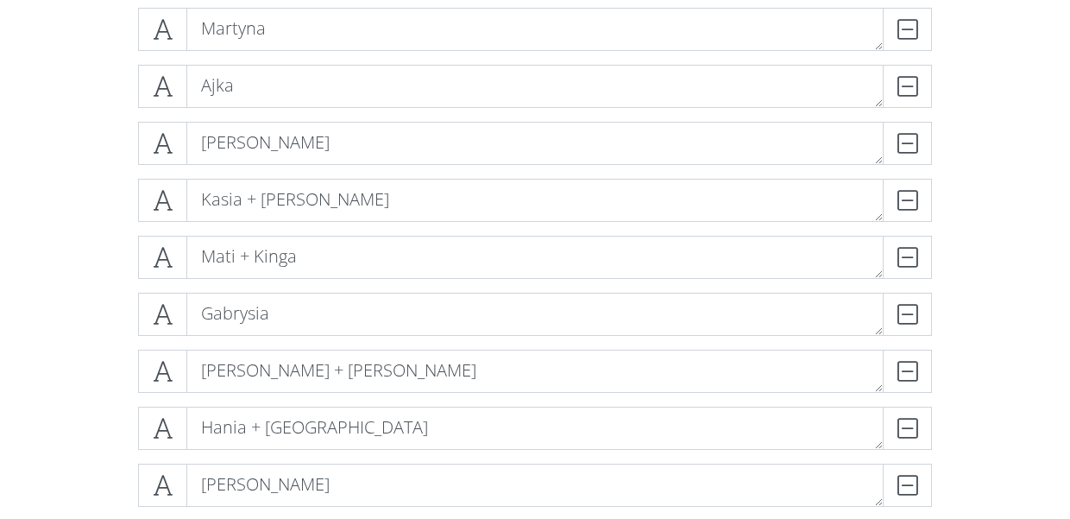
scroll to position [362, 0]
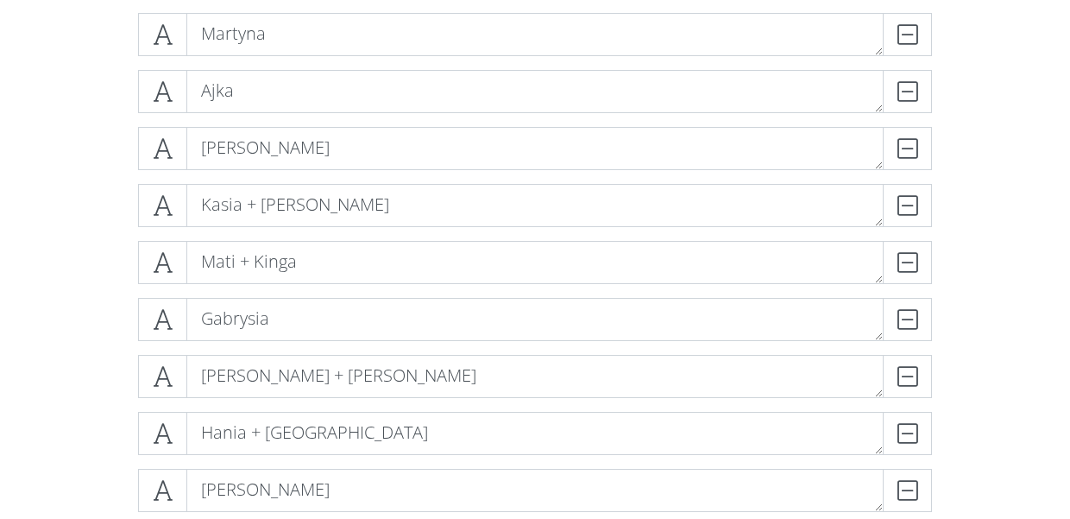
click at [79, 158] on div "[PERSON_NAME] Ajka DELETE [PERSON_NAME] DELETE [PERSON_NAME] + [PERSON_NAME] Ma…" at bounding box center [535, 440] width 984 height 882
click at [154, 482] on icon at bounding box center [163, 490] width 20 height 17
click at [114, 431] on div "[PERSON_NAME] Ajka DELETE [PERSON_NAME] DELETE [PERSON_NAME] + [PERSON_NAME] Ma…" at bounding box center [535, 440] width 984 height 882
click at [170, 38] on icon at bounding box center [163, 34] width 20 height 17
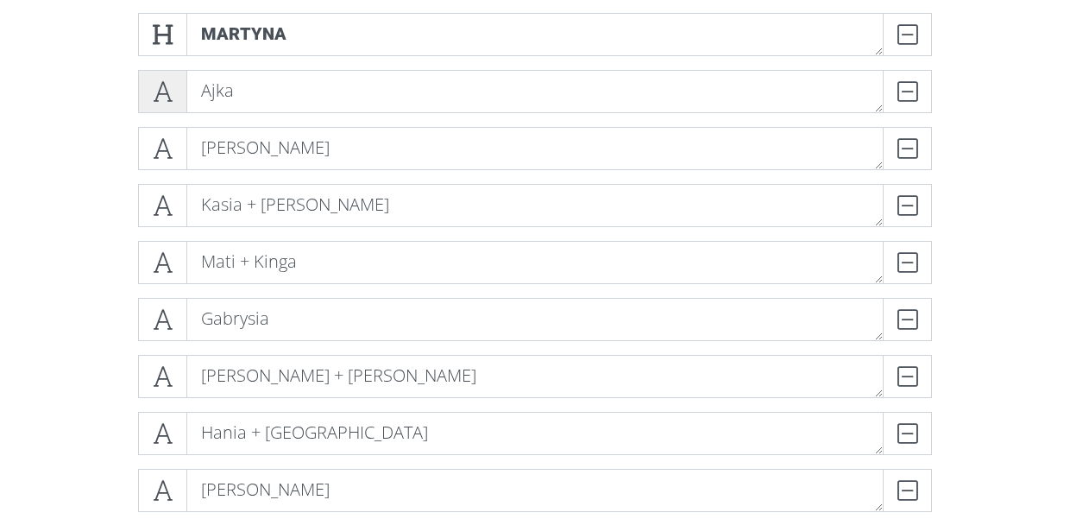
click at [163, 94] on icon at bounding box center [163, 91] width 20 height 17
click at [167, 142] on icon at bounding box center [163, 148] width 20 height 17
click at [175, 200] on span at bounding box center [162, 205] width 49 height 43
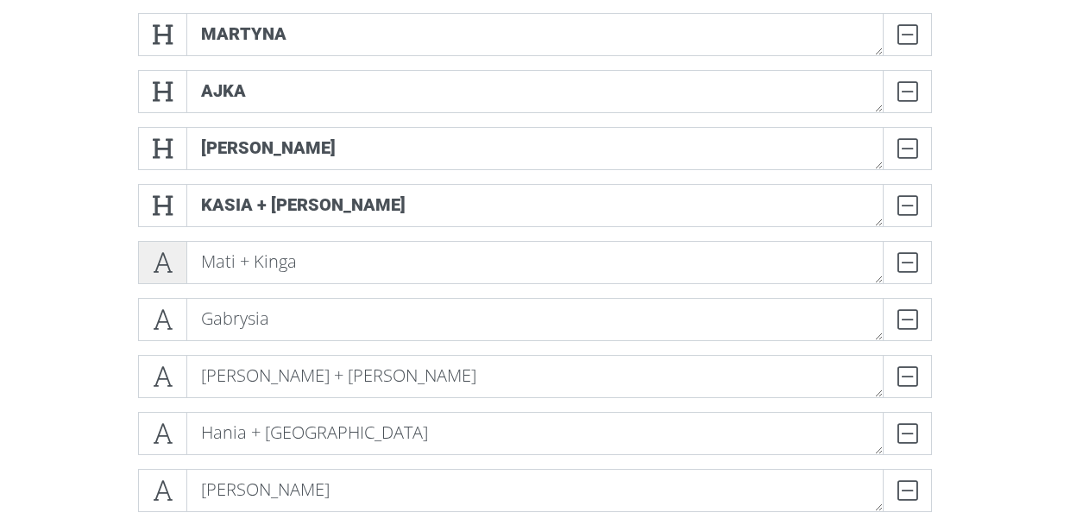
click at [173, 268] on icon at bounding box center [163, 262] width 20 height 17
click at [160, 324] on icon at bounding box center [163, 319] width 20 height 17
click at [60, 336] on div "[PERSON_NAME] Ajka DELETE [PERSON_NAME] DELETE [PERSON_NAME] + [PERSON_NAME] Ma…" at bounding box center [535, 440] width 984 height 882
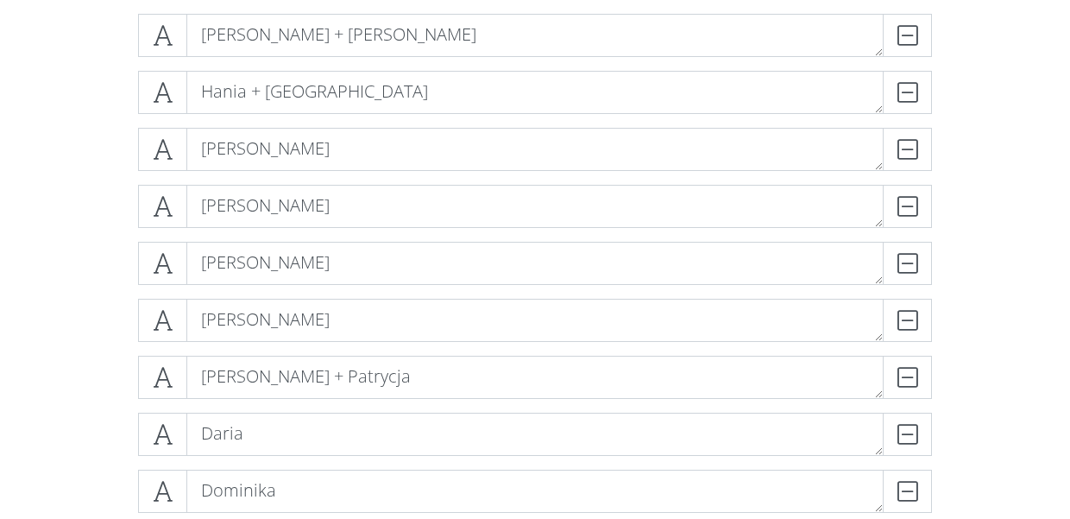
scroll to position [715, 0]
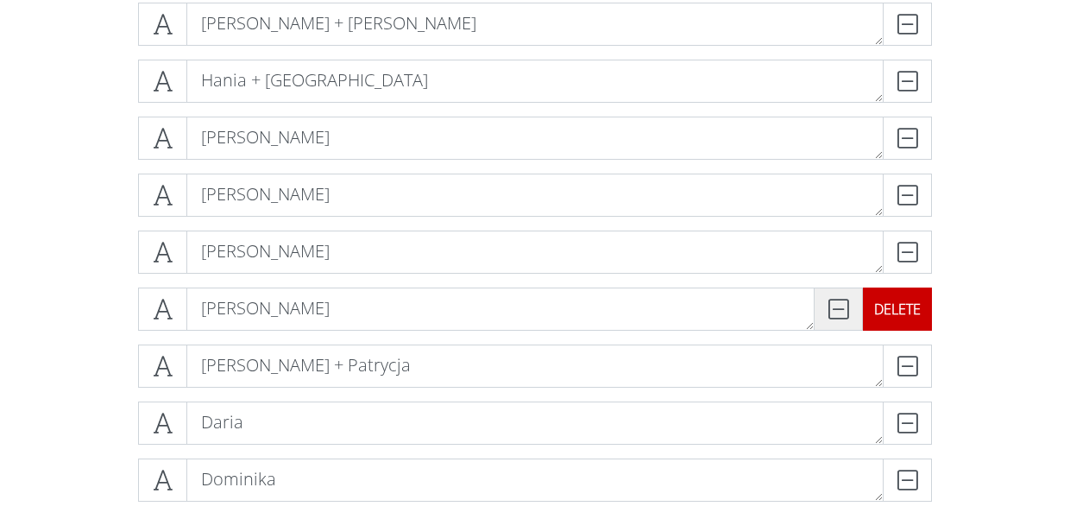
click at [847, 312] on icon at bounding box center [838, 308] width 20 height 17
click at [854, 312] on span at bounding box center [838, 308] width 49 height 43
click at [913, 307] on div "DELETE" at bounding box center [897, 308] width 69 height 43
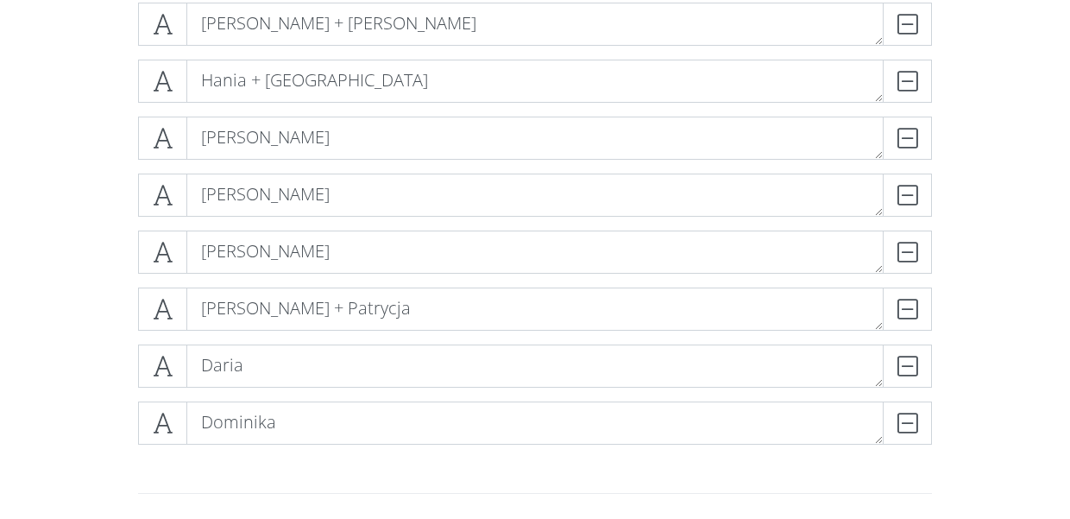
click at [986, 224] on div "[PERSON_NAME] Ajka DELETE [PERSON_NAME] DELETE [PERSON_NAME] + [PERSON_NAME] Ma…" at bounding box center [535, 59] width 984 height 825
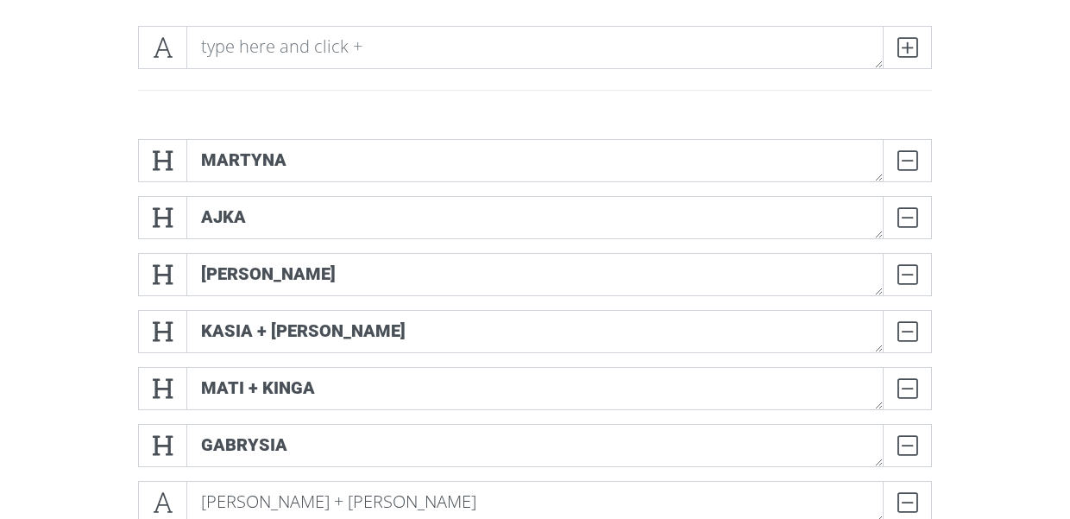
scroll to position [236, 0]
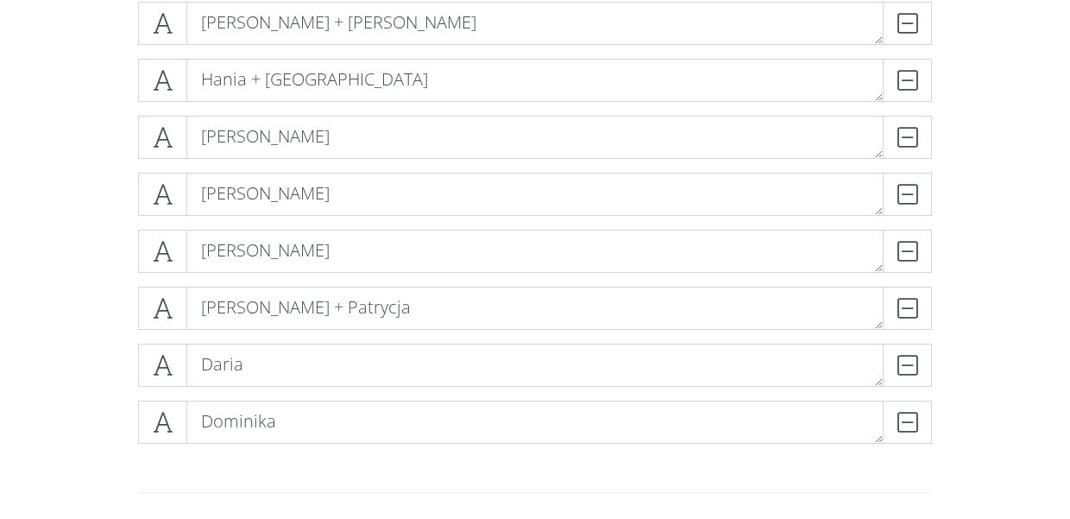
scroll to position [720, 0]
